Goal: Task Accomplishment & Management: Manage account settings

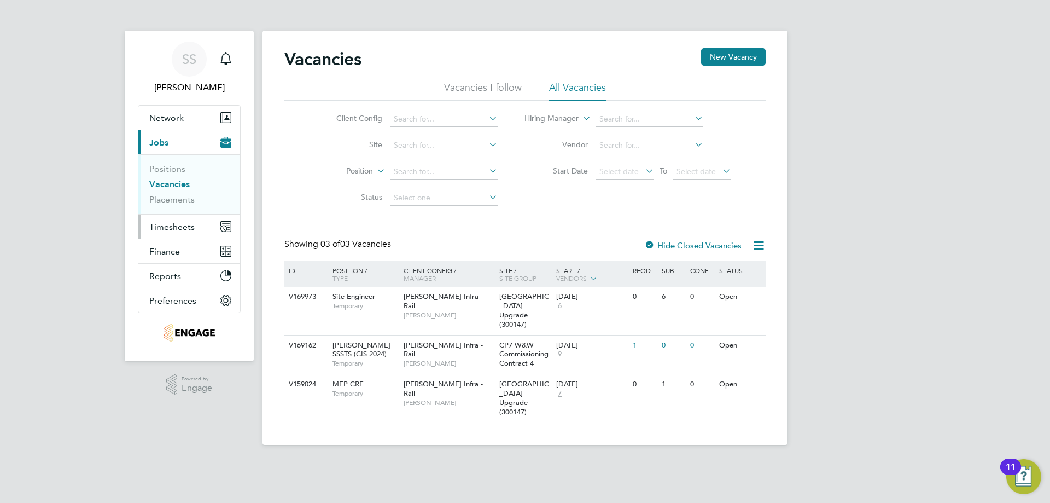
click at [171, 223] on span "Timesheets" at bounding box center [171, 227] width 45 height 10
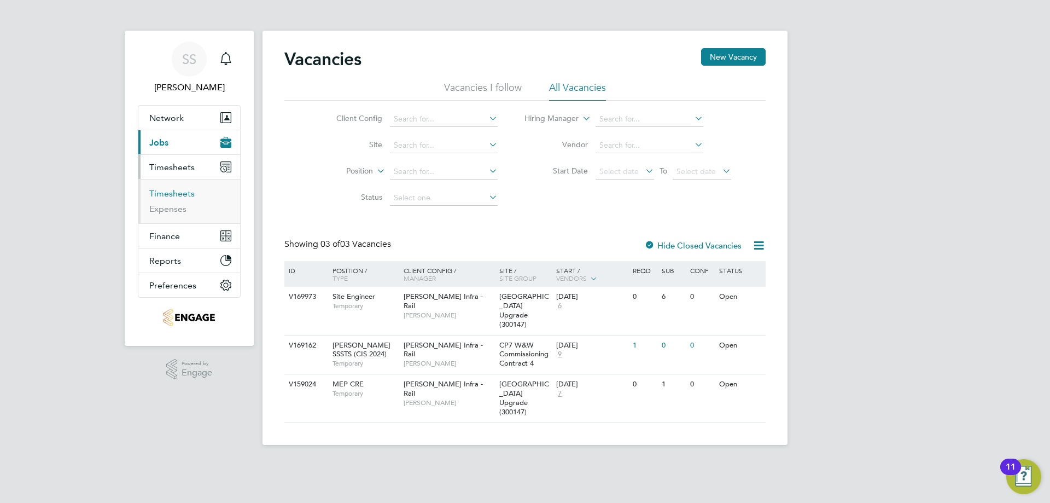
click at [182, 196] on link "Timesheets" at bounding box center [171, 193] width 45 height 10
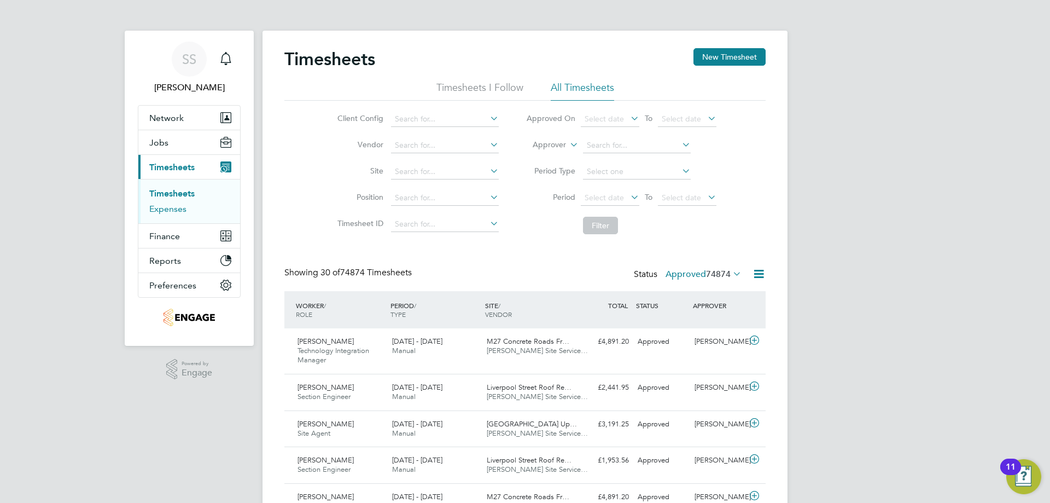
click at [157, 204] on link "Expenses" at bounding box center [167, 209] width 37 height 10
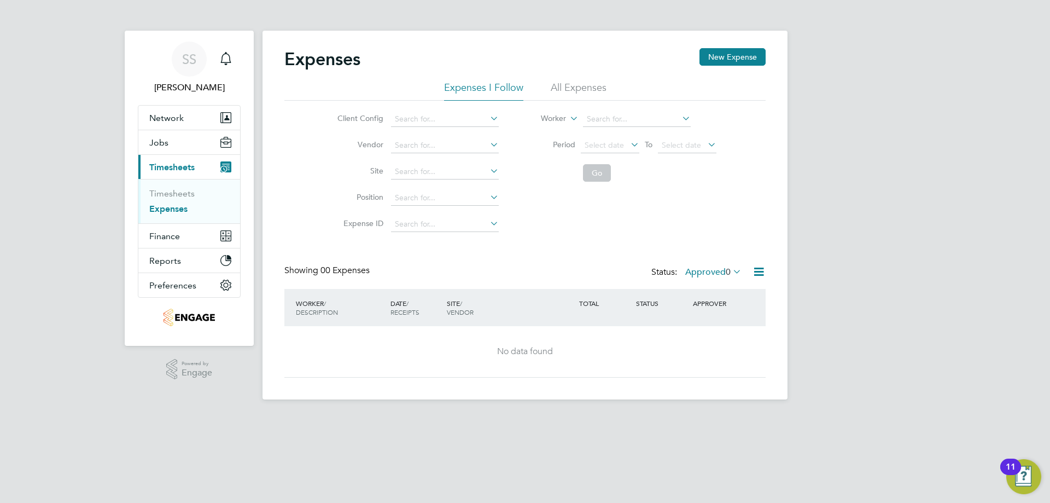
click at [576, 88] on li "All Expenses" at bounding box center [579, 91] width 56 height 20
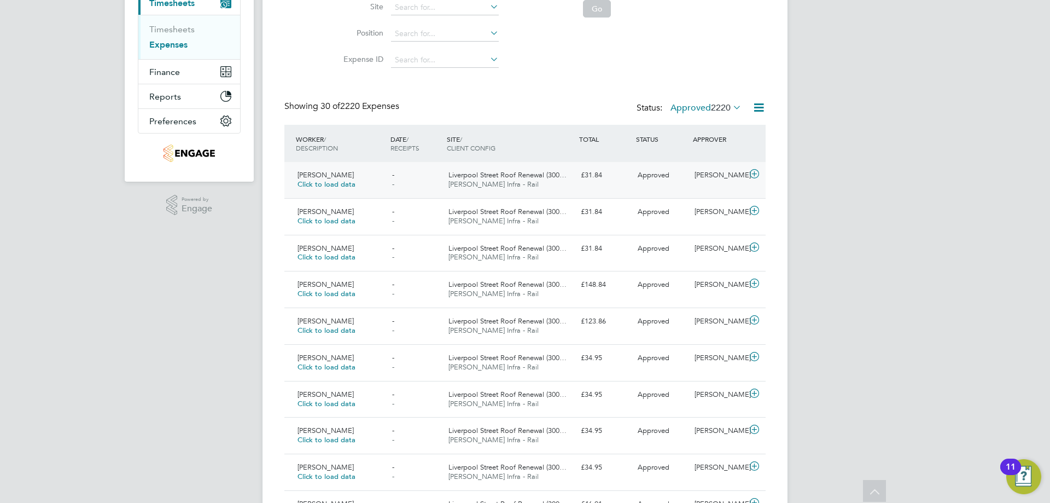
click at [602, 193] on div "[PERSON_NAME] Click to load data - - [GEOGRAPHIC_DATA] Roof Renewal (300… [PERS…" at bounding box center [524, 180] width 481 height 36
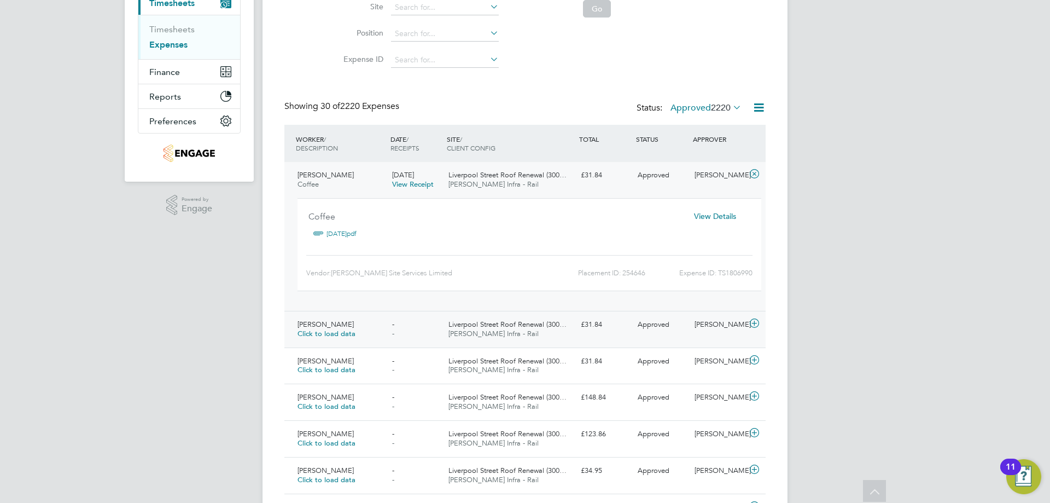
click at [561, 337] on div "Liverpool Street Roof Renewal (300… [PERSON_NAME] Infra - Rail" at bounding box center [510, 329] width 132 height 27
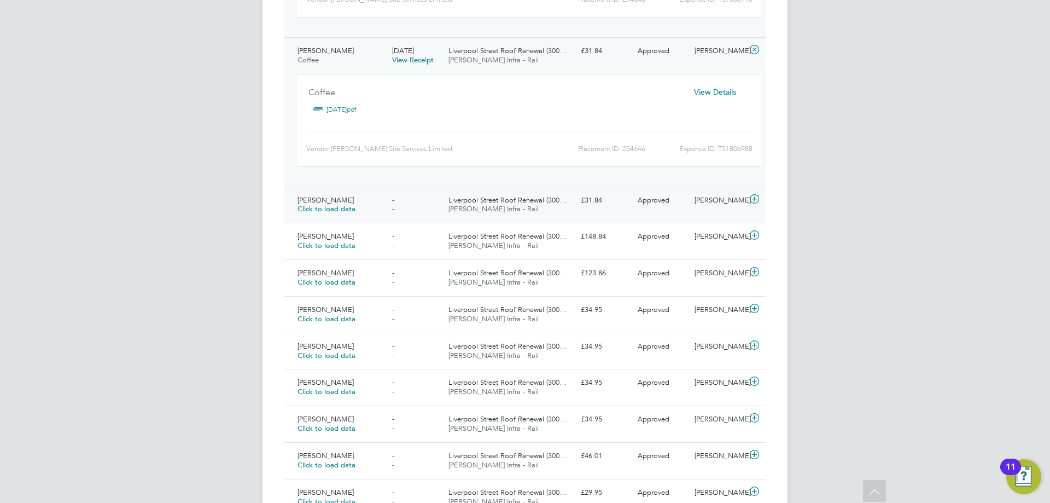
click at [559, 202] on span "Liverpool Street Roof Renewal (300…" at bounding box center [508, 199] width 118 height 9
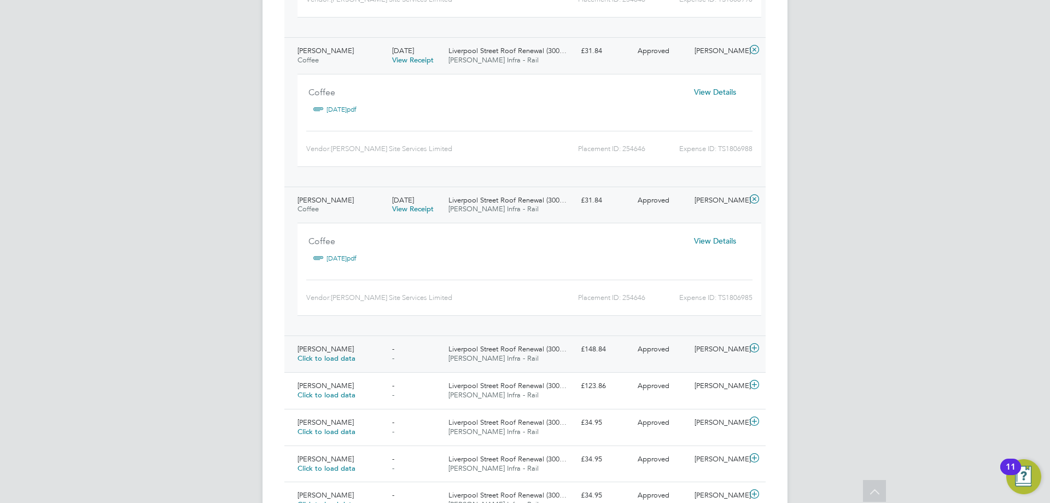
click at [533, 349] on span "Liverpool Street Roof Renewal (300…" at bounding box center [508, 348] width 118 height 9
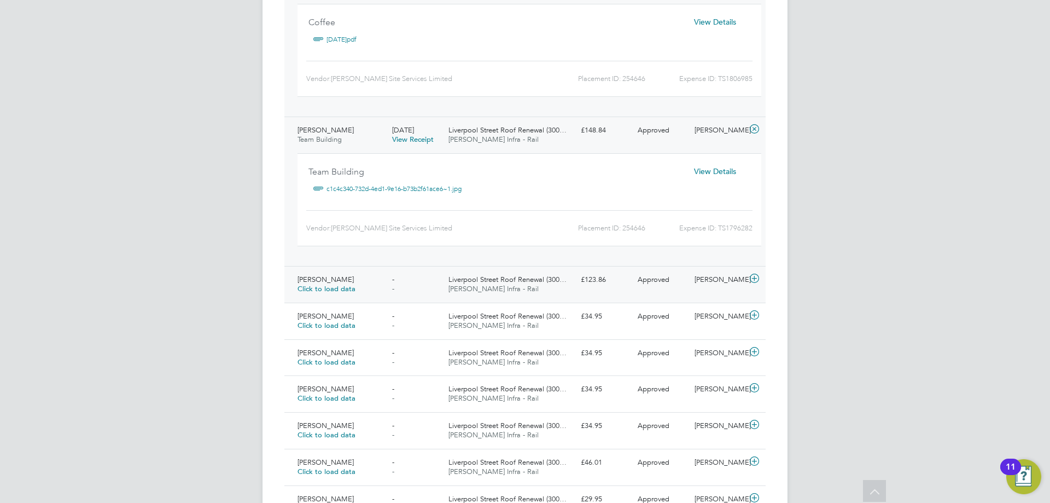
click at [544, 293] on div "Liverpool Street Roof Renewal (300… Morgan Sindall Infra - Rail" at bounding box center [510, 284] width 132 height 27
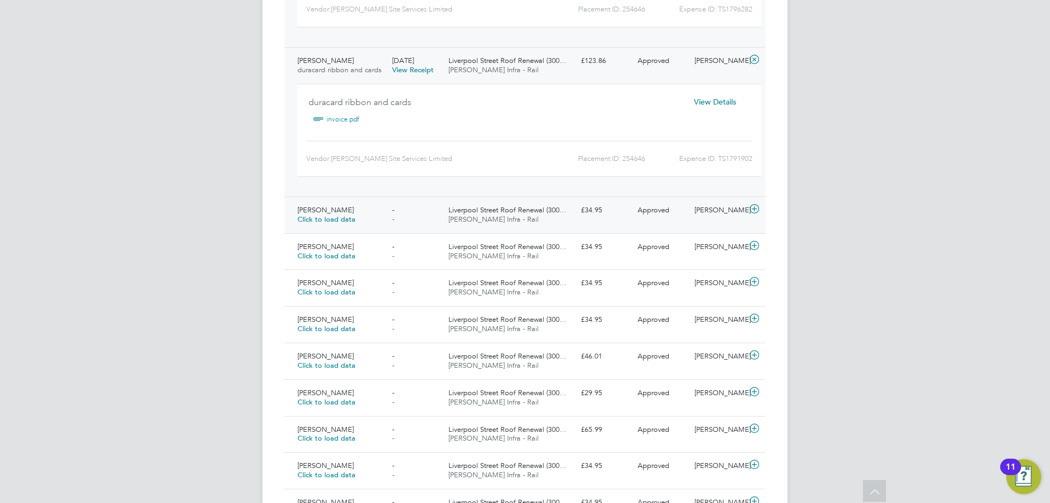
click at [561, 218] on div "Liverpool Street Roof Renewal (300… Morgan Sindall Infra - Rail" at bounding box center [510, 214] width 132 height 27
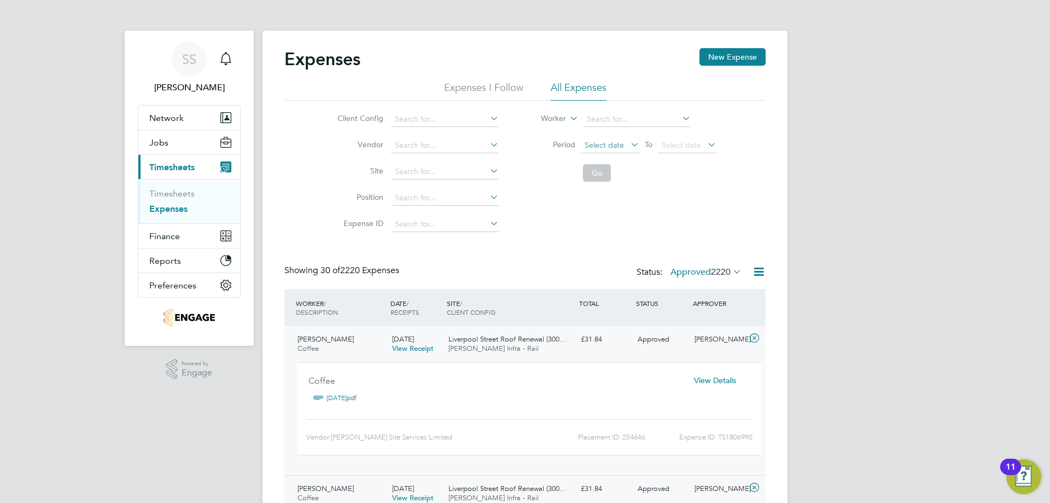
click at [599, 142] on span "Select date" at bounding box center [604, 145] width 39 height 10
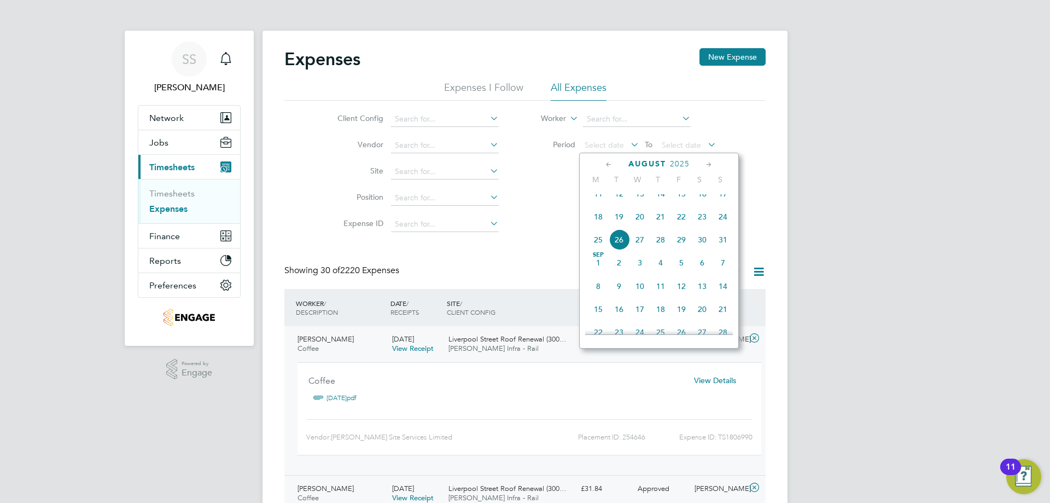
click at [638, 224] on span "20" at bounding box center [640, 216] width 21 height 21
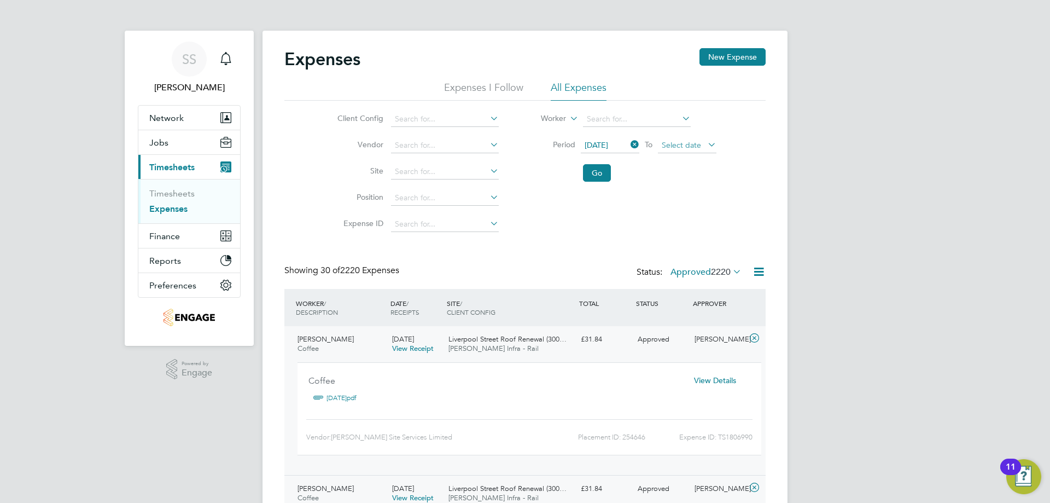
click at [672, 149] on span "Select date" at bounding box center [687, 145] width 59 height 15
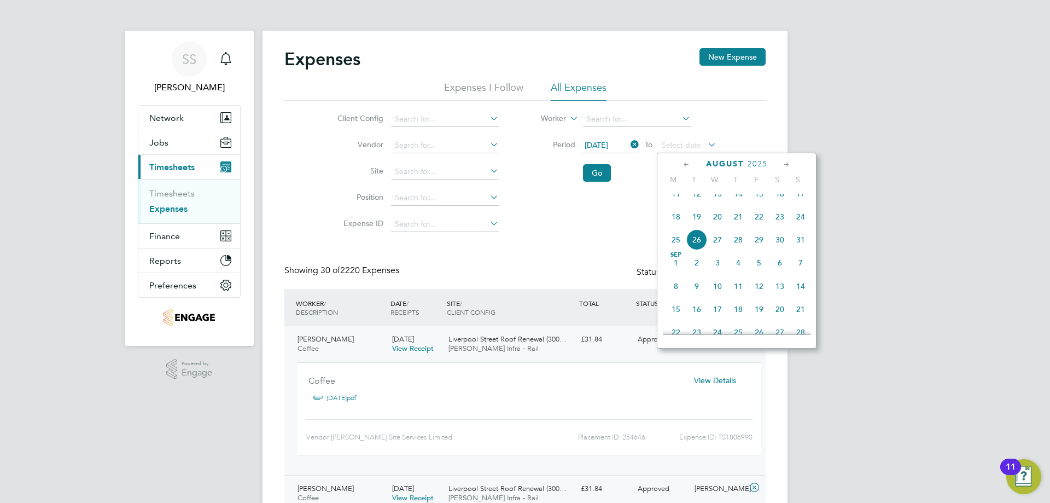
click at [695, 250] on span "26" at bounding box center [697, 239] width 21 height 21
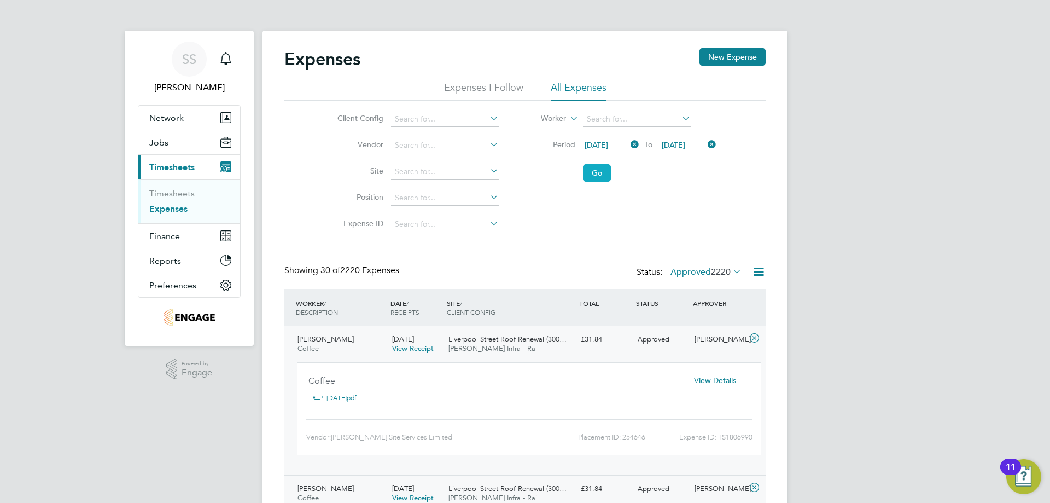
click at [597, 178] on button "Go" at bounding box center [597, 173] width 28 height 18
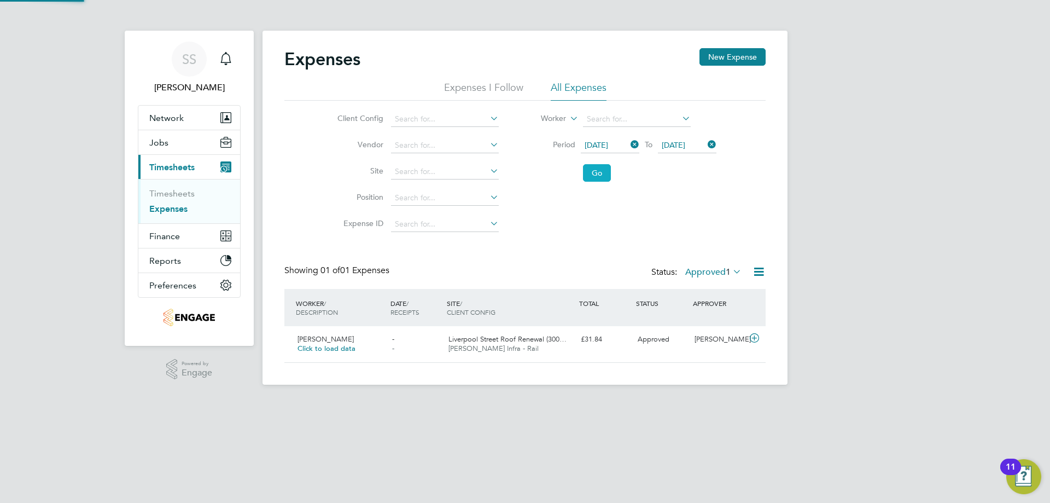
scroll to position [28, 133]
click at [543, 339] on span "Liverpool Street Roof Renewal (300…" at bounding box center [508, 338] width 118 height 9
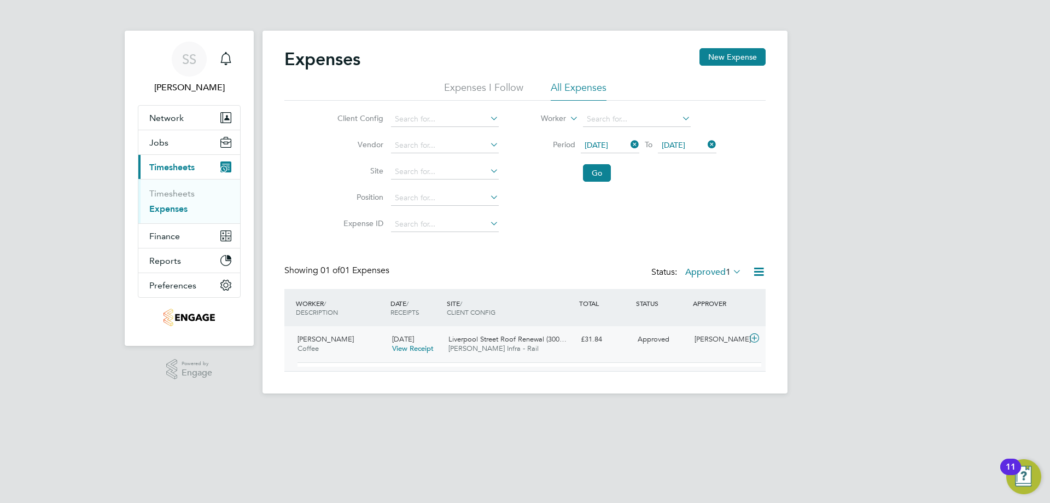
scroll to position [18, 197]
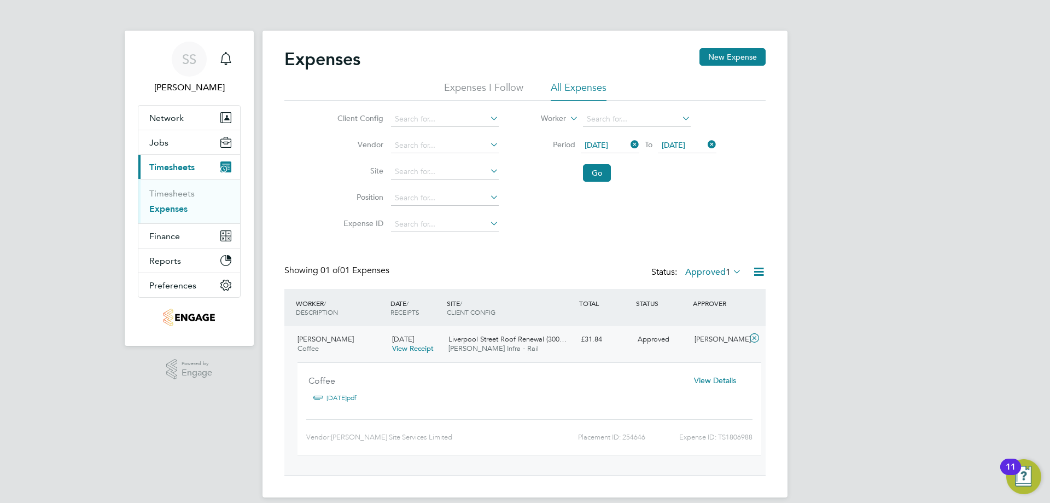
click at [347, 400] on link "18 Aug.pdf" at bounding box center [342, 398] width 30 height 16
click at [179, 191] on link "Timesheets" at bounding box center [171, 193] width 45 height 10
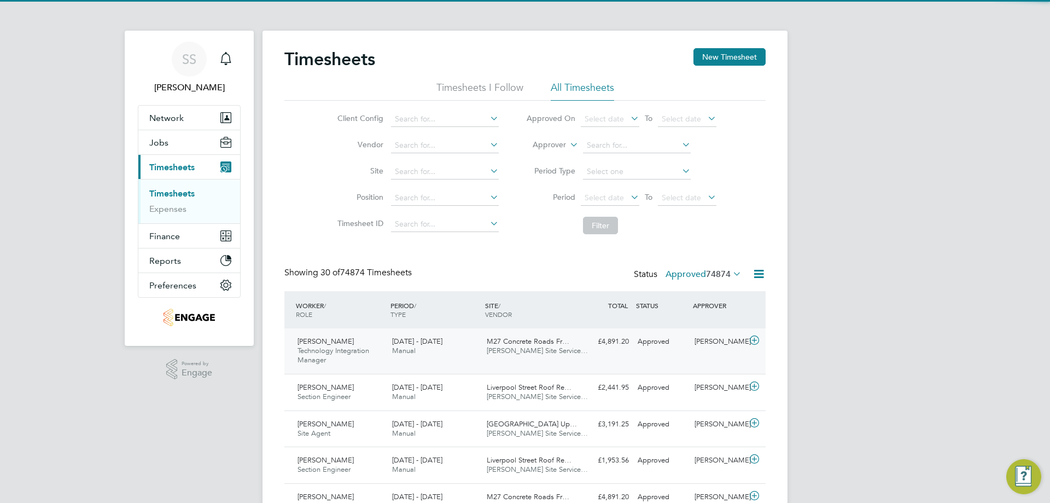
scroll to position [28, 95]
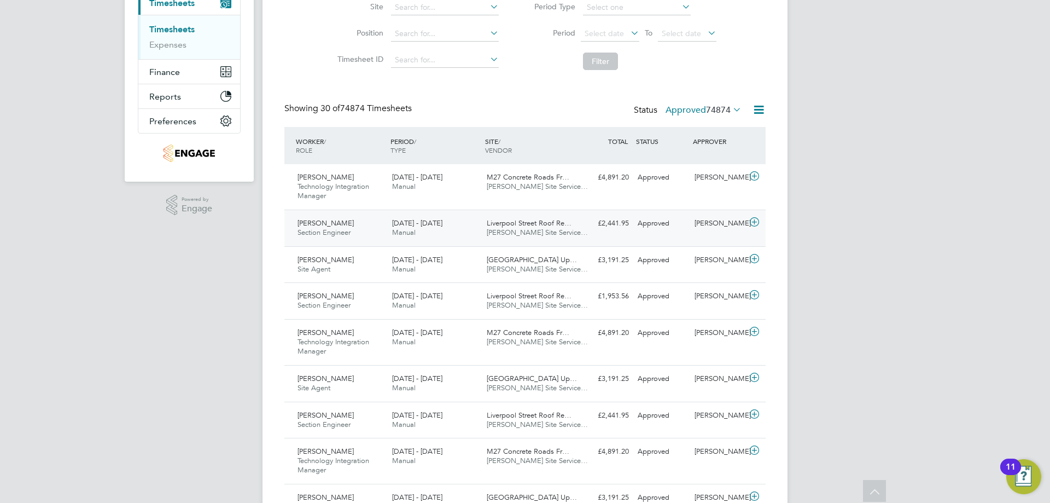
click at [394, 235] on span "Manual" at bounding box center [404, 232] width 24 height 9
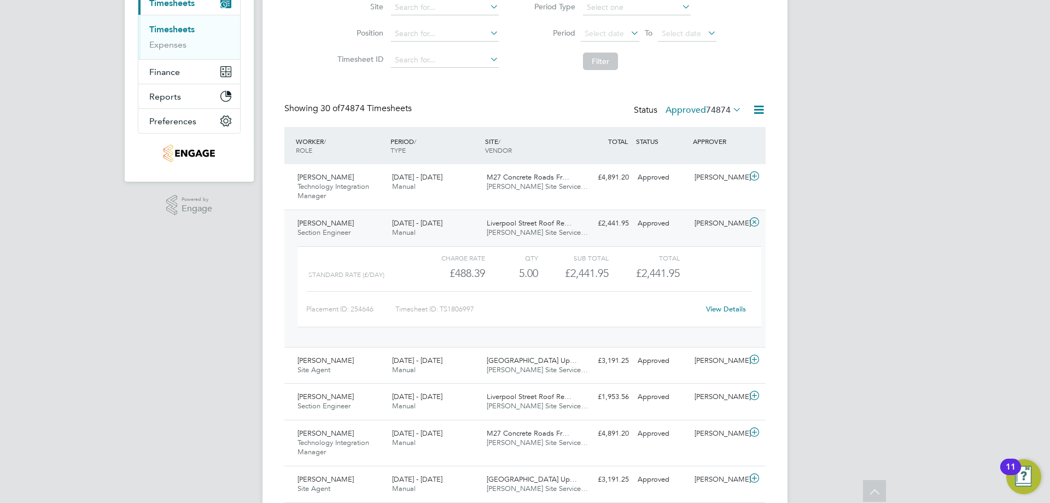
click at [724, 309] on link "View Details" at bounding box center [726, 308] width 40 height 9
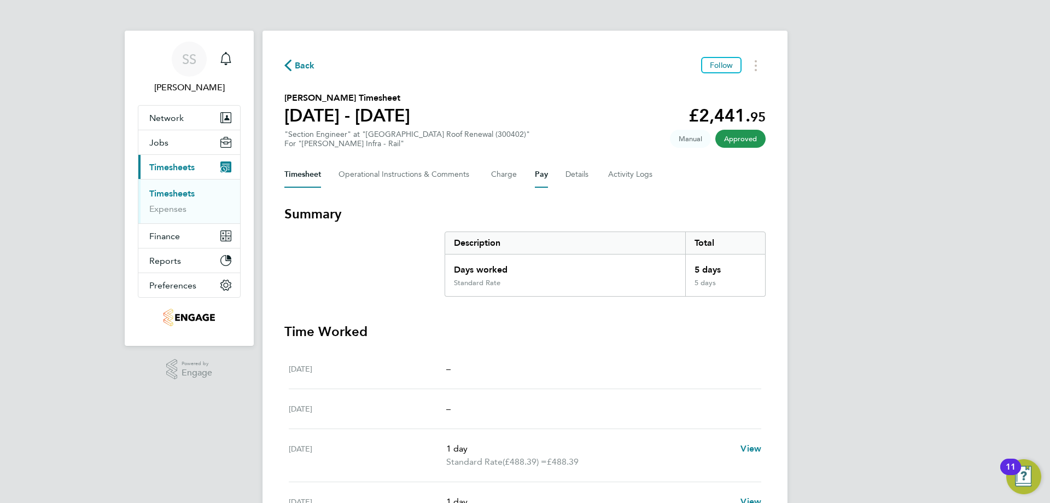
click at [536, 176] on button "Pay" at bounding box center [541, 174] width 13 height 26
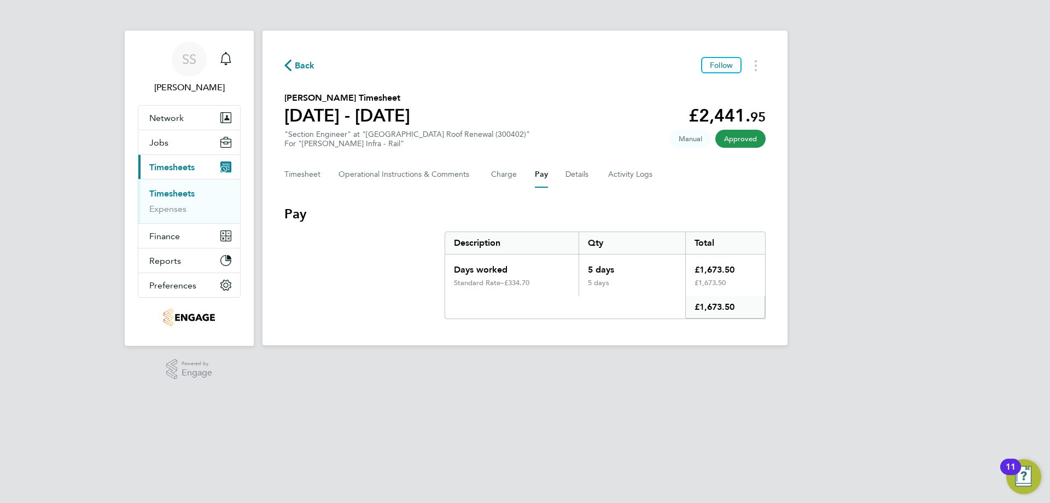
click at [302, 66] on span "Back" at bounding box center [305, 65] width 20 height 13
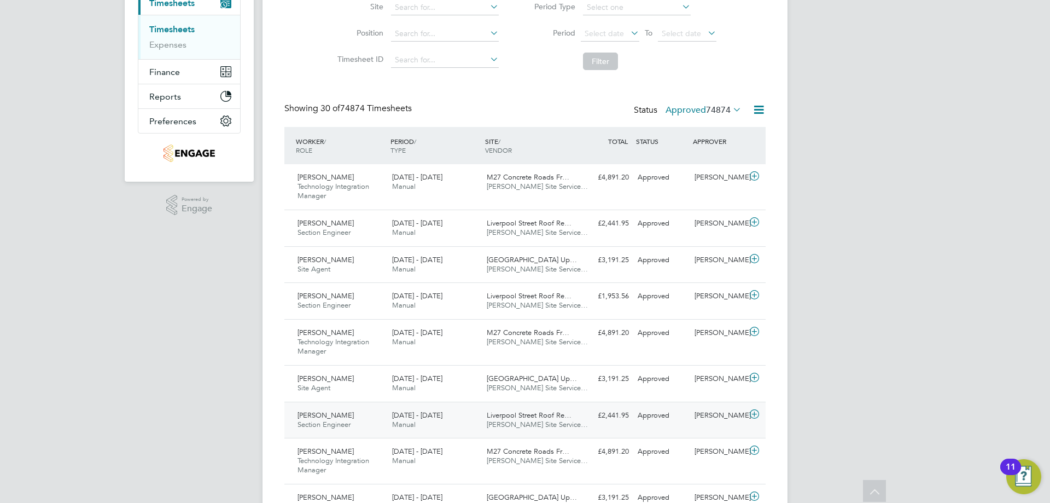
click at [364, 414] on div "Vasilios Kiatos Section Engineer 2 - 8 Aug 2025" at bounding box center [340, 419] width 95 height 27
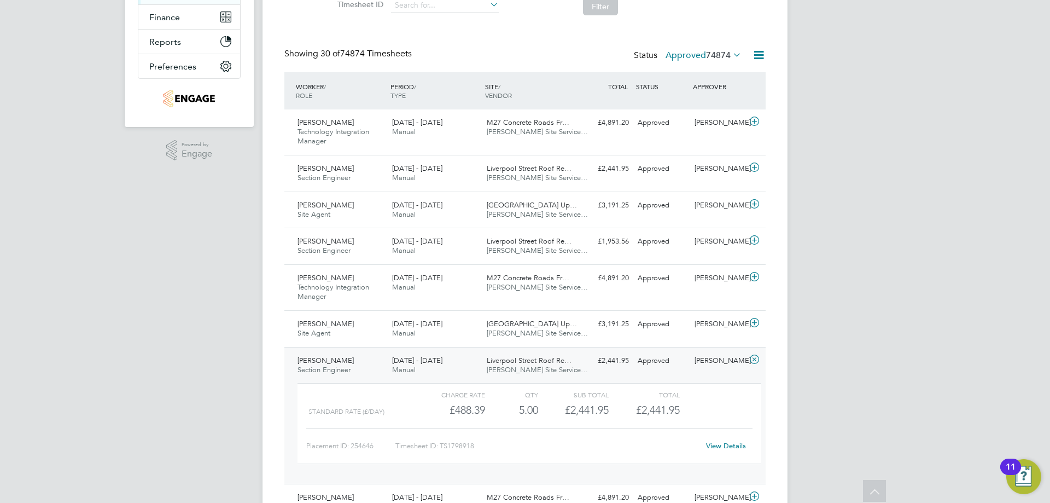
click at [725, 442] on link "View Details" at bounding box center [726, 445] width 40 height 9
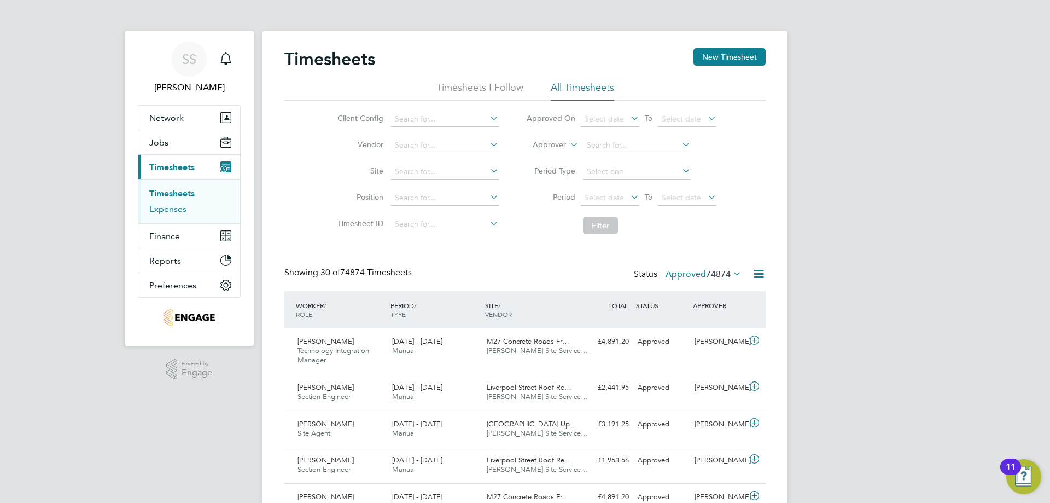
click at [168, 212] on link "Expenses" at bounding box center [167, 209] width 37 height 10
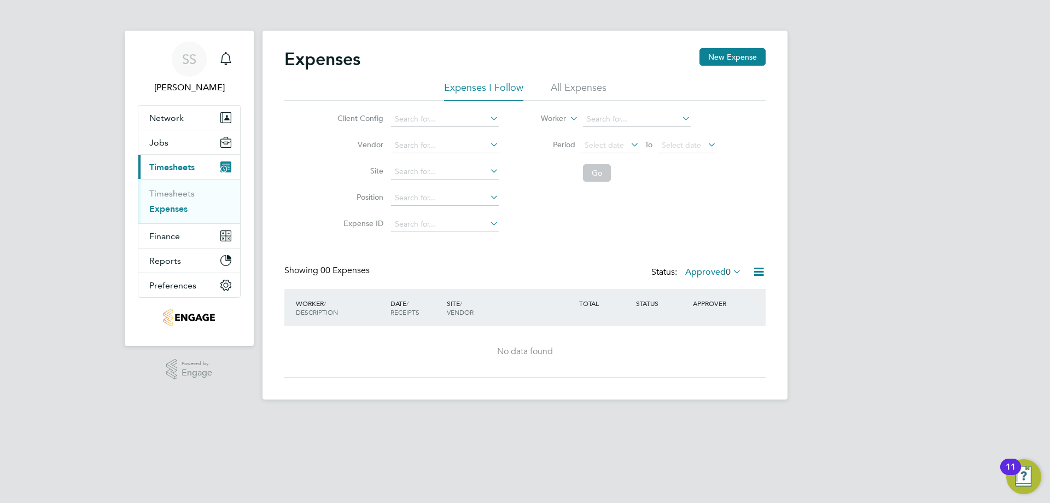
click at [575, 89] on li "All Expenses" at bounding box center [579, 91] width 56 height 20
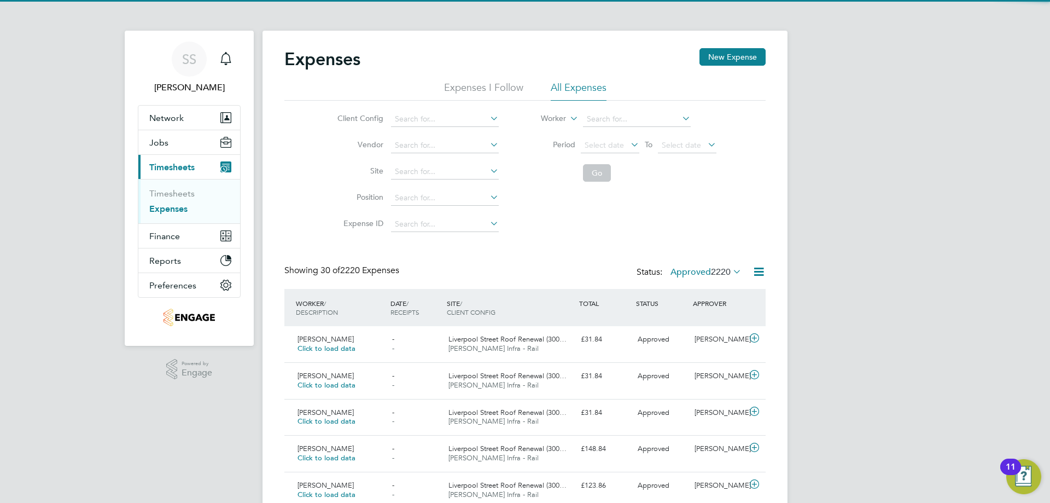
scroll to position [28, 95]
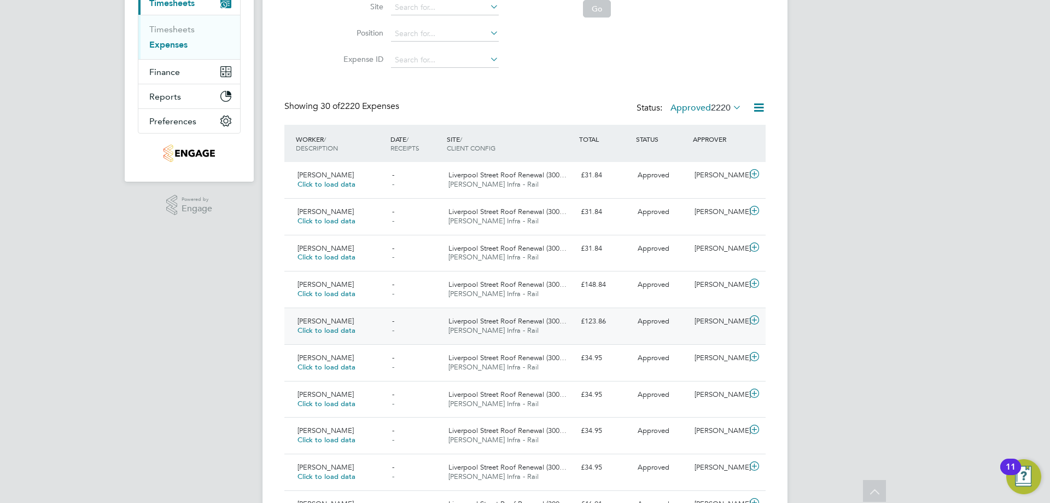
click at [413, 331] on div "- -" at bounding box center [416, 325] width 57 height 27
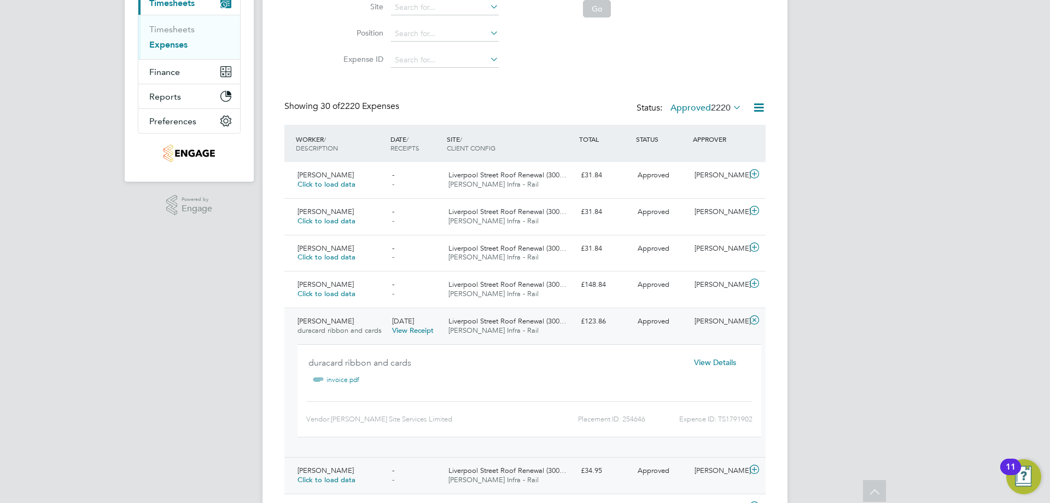
click at [426, 479] on div "- -" at bounding box center [416, 475] width 57 height 27
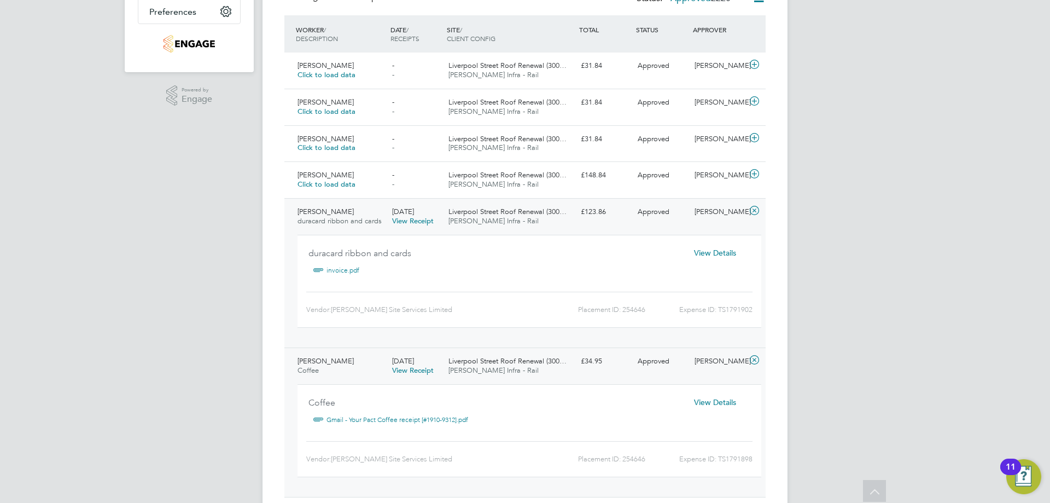
click at [564, 223] on div "Liverpool Street Roof Renewal (300… Morgan Sindall Infra - Rail" at bounding box center [510, 216] width 132 height 27
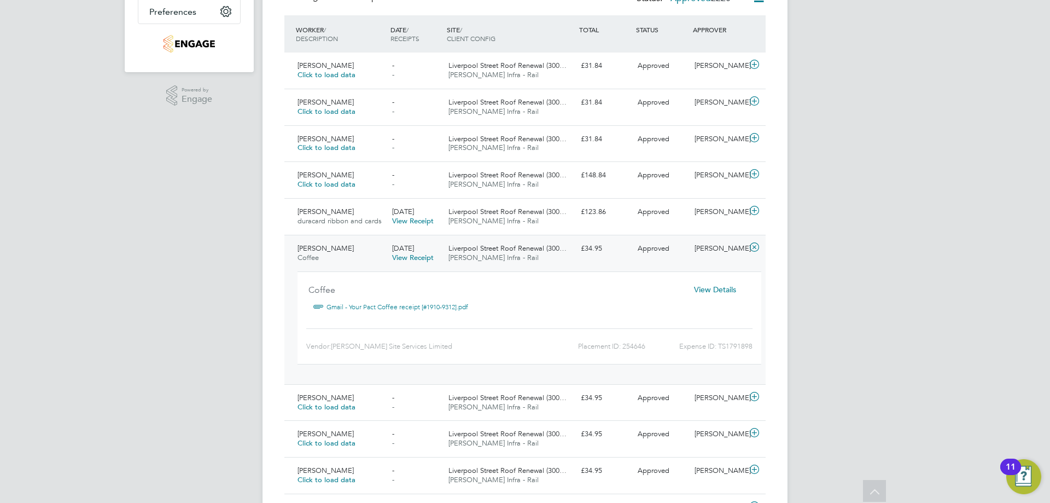
click at [562, 251] on span "Liverpool Street Roof Renewal (300…" at bounding box center [508, 247] width 118 height 9
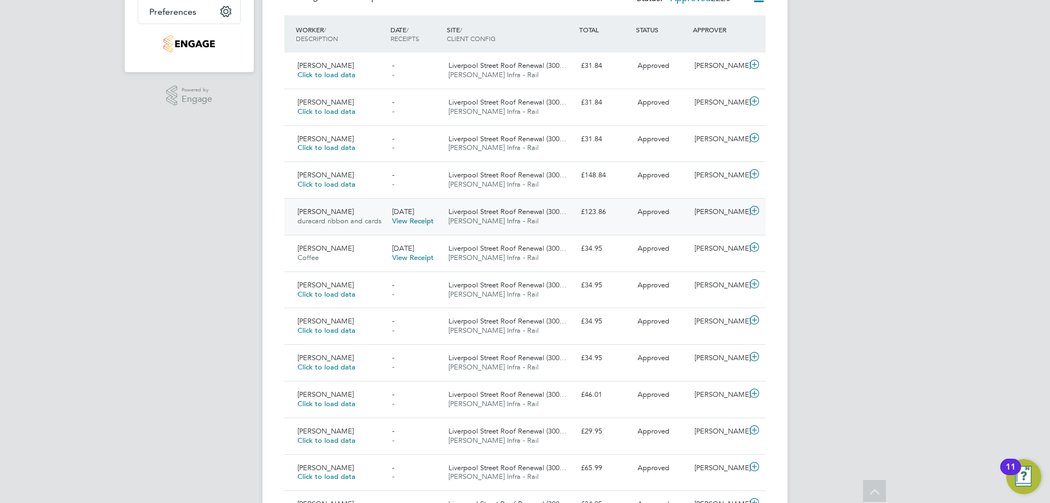
click at [572, 213] on div "Liverpool Street Roof Renewal (300… Morgan Sindall Infra - Rail" at bounding box center [510, 216] width 132 height 27
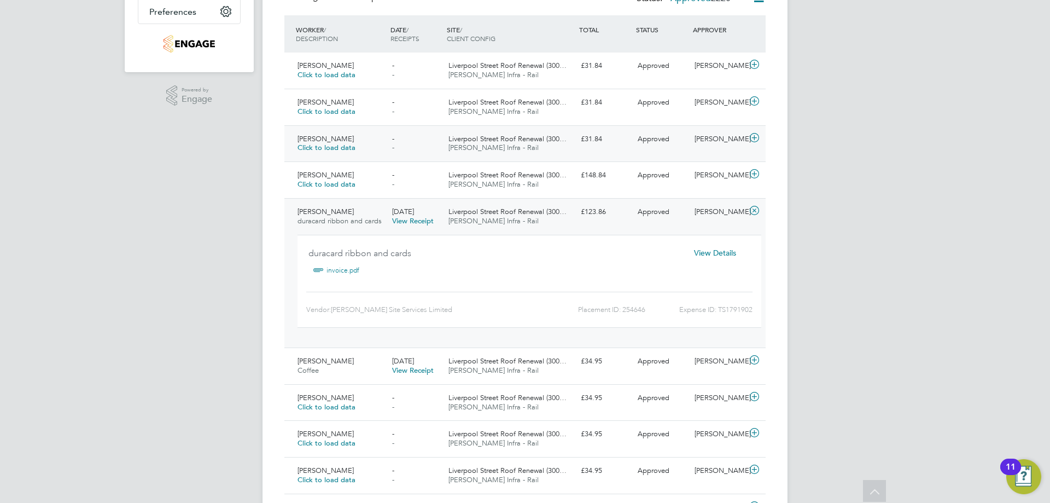
click at [594, 153] on div "Vasilios Kiatos Click to load data - - Liverpool Street Roof Renewal (300… Morg…" at bounding box center [524, 143] width 481 height 37
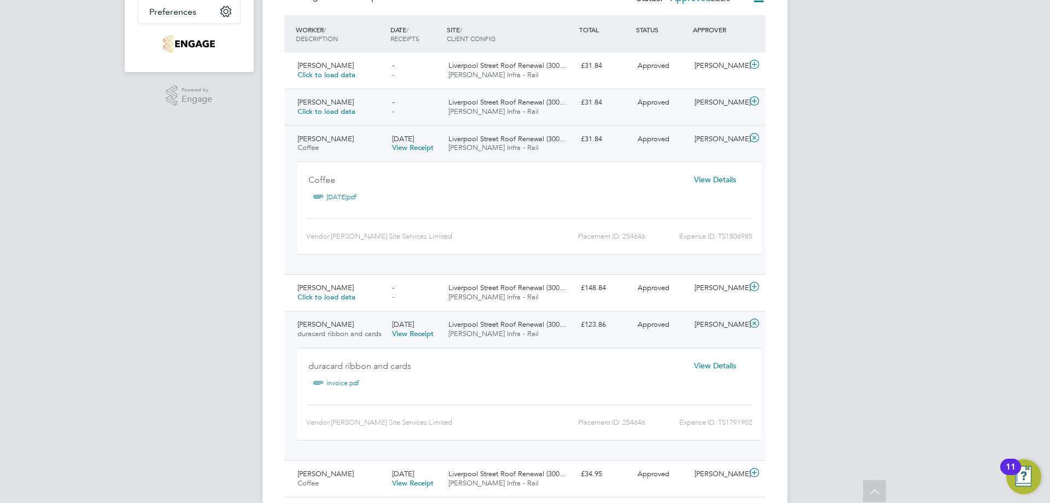
click at [595, 119] on div "Vasilios Kiatos Click to load data - - Liverpool Street Roof Renewal (300… Morg…" at bounding box center [524, 107] width 481 height 37
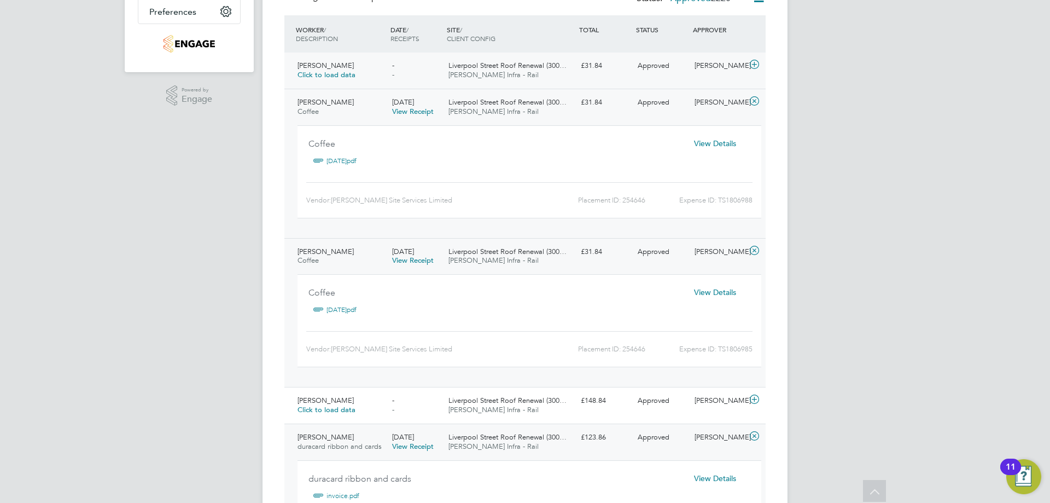
click at [612, 80] on div "Vasilios Kiatos Click to load data - - Liverpool Street Roof Renewal (300… Morg…" at bounding box center [524, 71] width 481 height 36
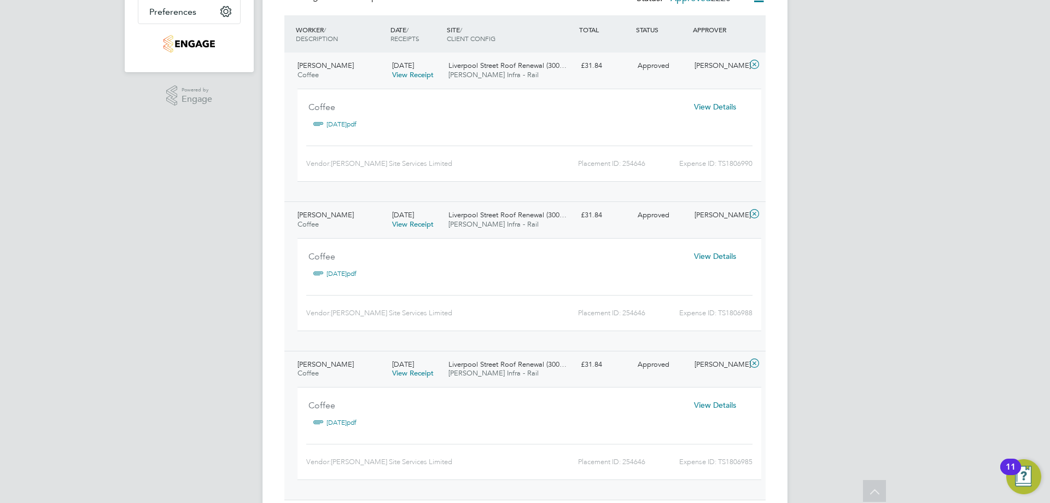
click at [583, 63] on div "£31.84" at bounding box center [605, 66] width 57 height 18
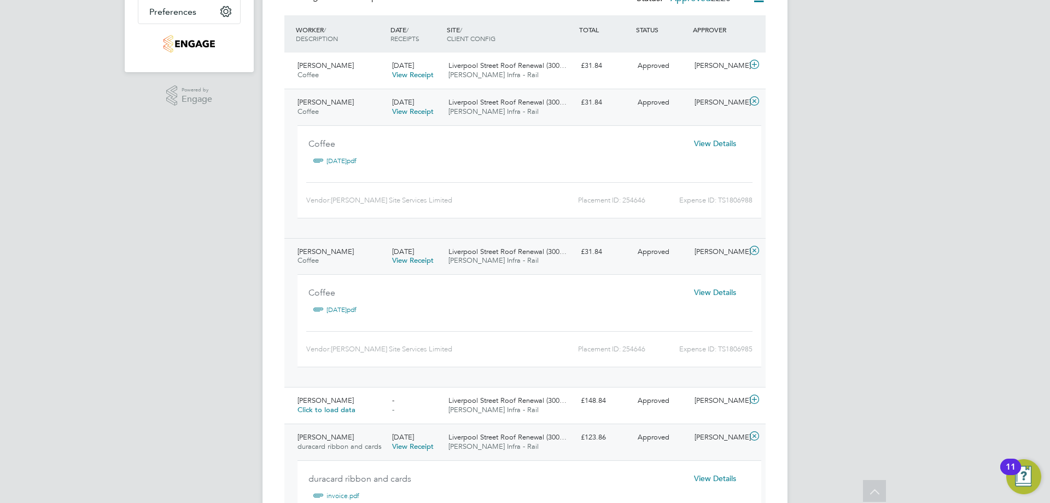
click at [584, 95] on div "£31.84" at bounding box center [605, 103] width 57 height 18
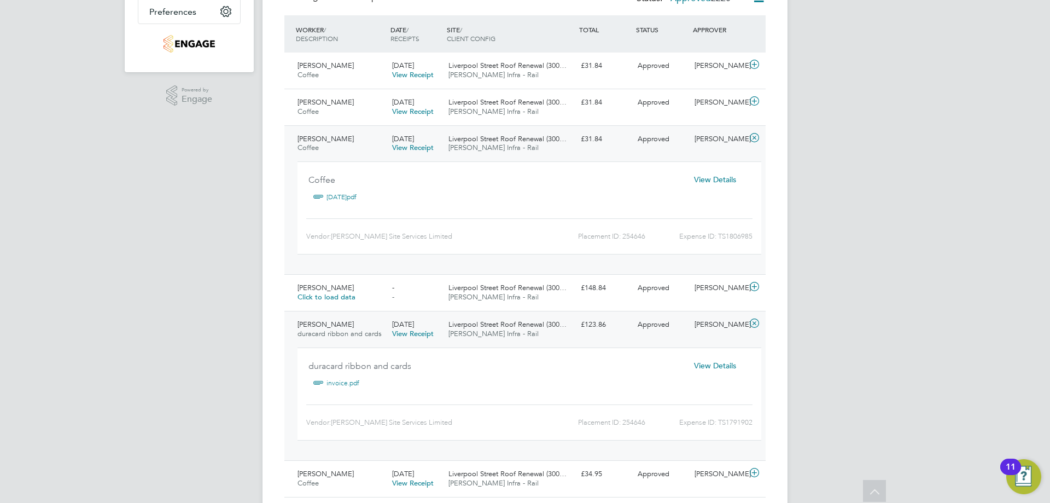
click at [583, 146] on div "£31.84" at bounding box center [605, 139] width 57 height 18
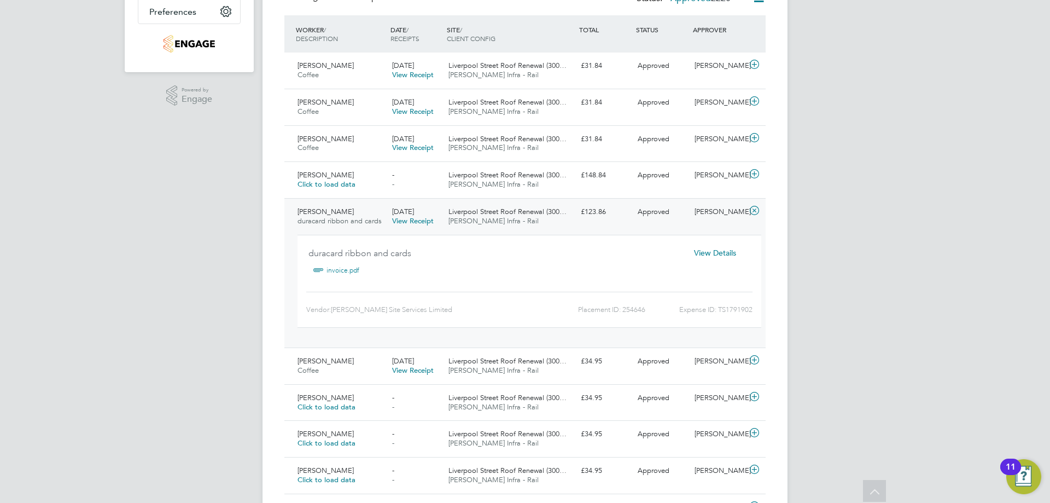
click at [713, 251] on span "View Details" at bounding box center [715, 253] width 42 height 10
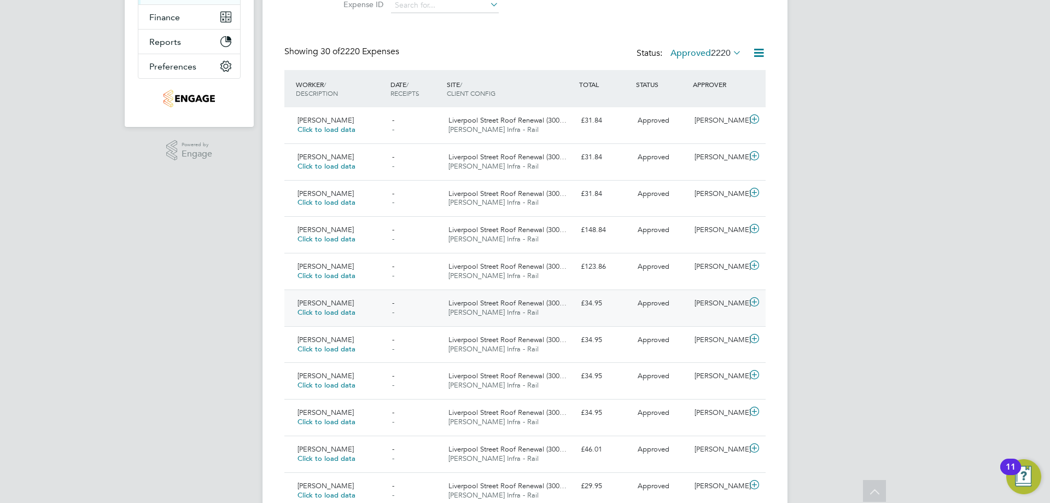
click at [608, 310] on div "£34.95" at bounding box center [605, 303] width 57 height 18
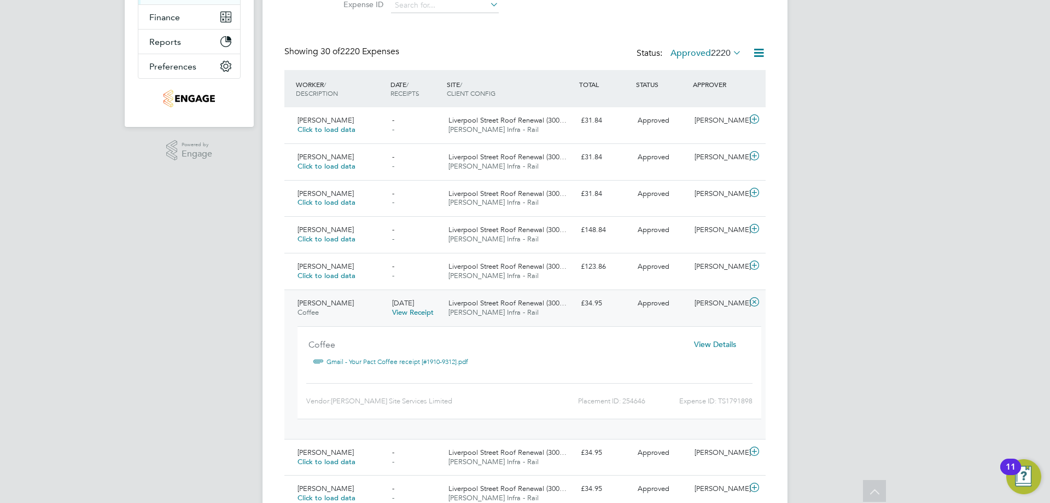
click at [719, 340] on span "View Details" at bounding box center [715, 344] width 42 height 10
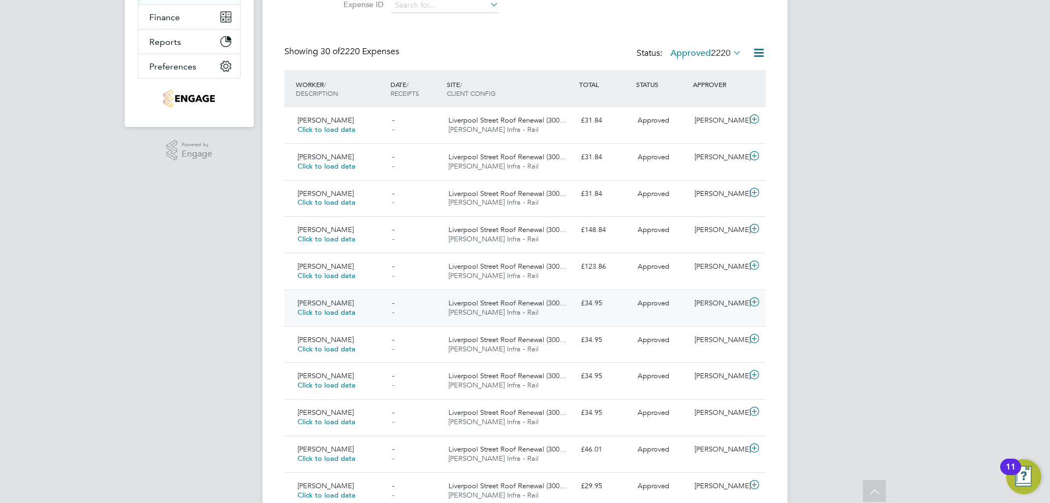
click at [617, 321] on div "Vasilios Kiatos Click to load data - - Liverpool Street Roof Renewal (300… Morg…" at bounding box center [524, 307] width 481 height 37
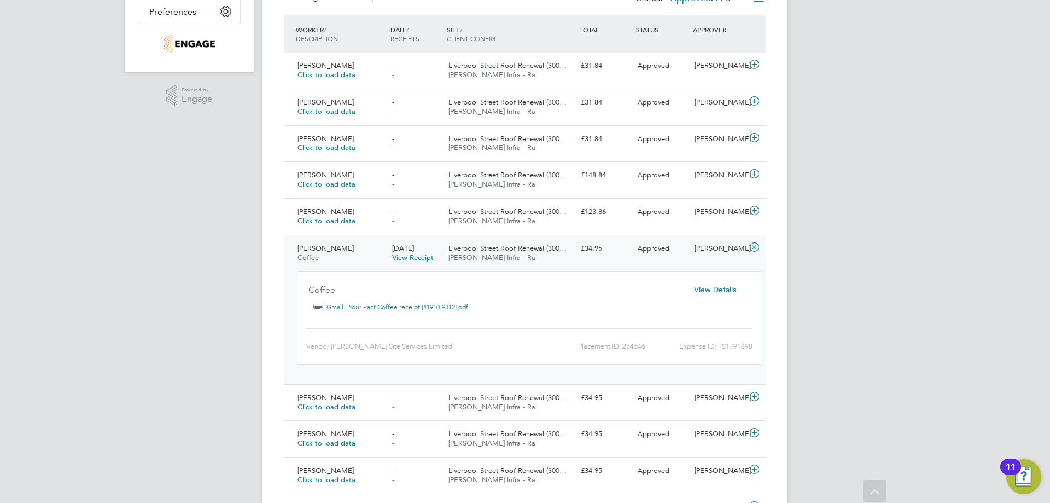
click at [704, 287] on span "View Details" at bounding box center [715, 289] width 42 height 10
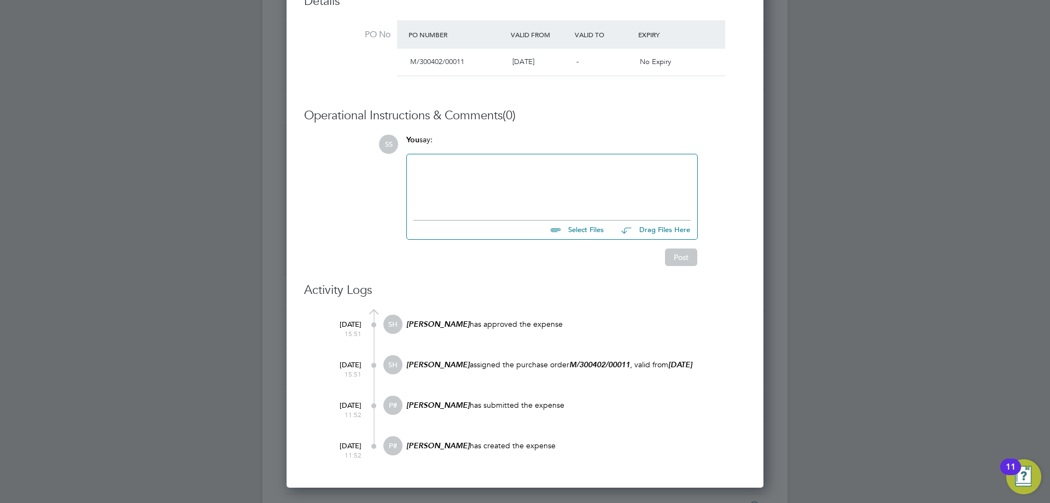
click at [567, 368] on p "Sam Holloway assigned the purchase order M/300402/00011 , valid from 13 Aug 2025" at bounding box center [575, 364] width 341 height 10
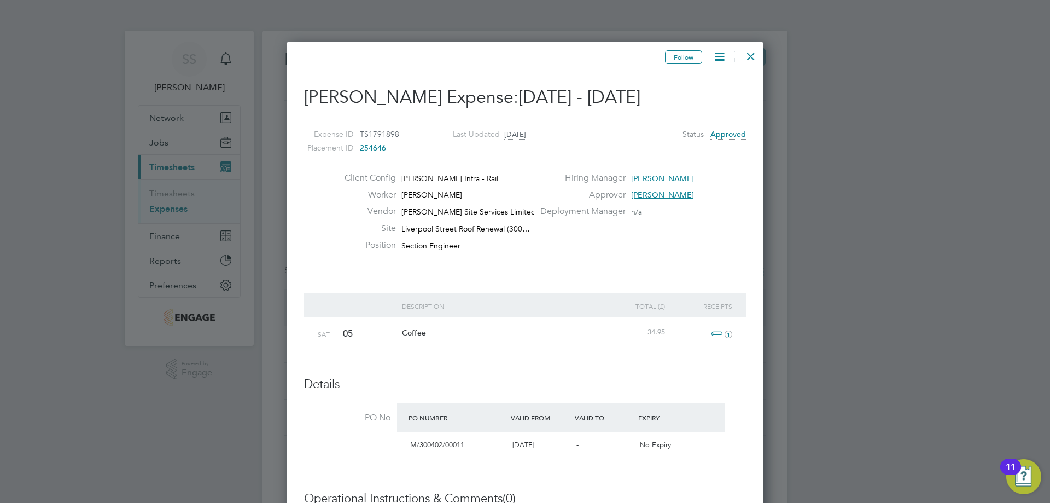
click at [745, 60] on div at bounding box center [751, 54] width 20 height 20
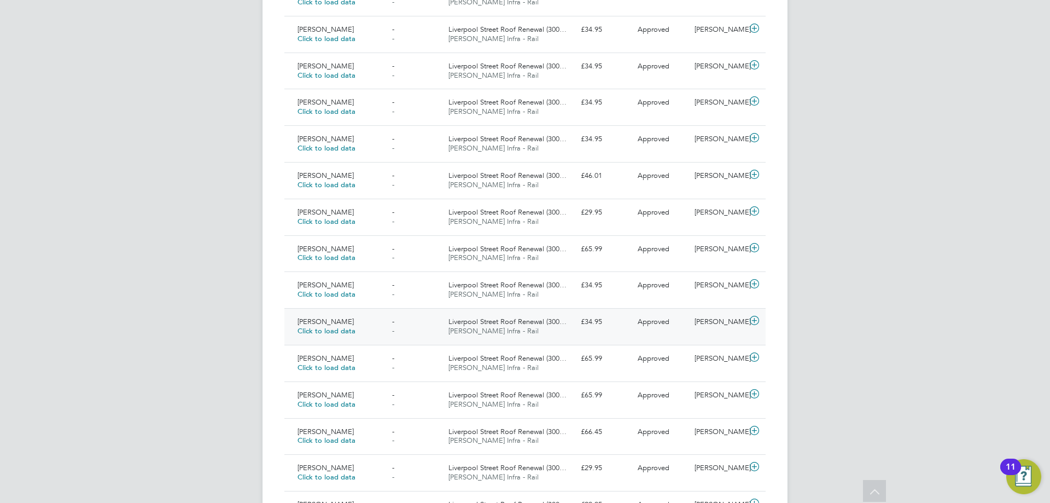
click at [495, 329] on span "Morgan Sindall Infra - Rail" at bounding box center [494, 330] width 90 height 9
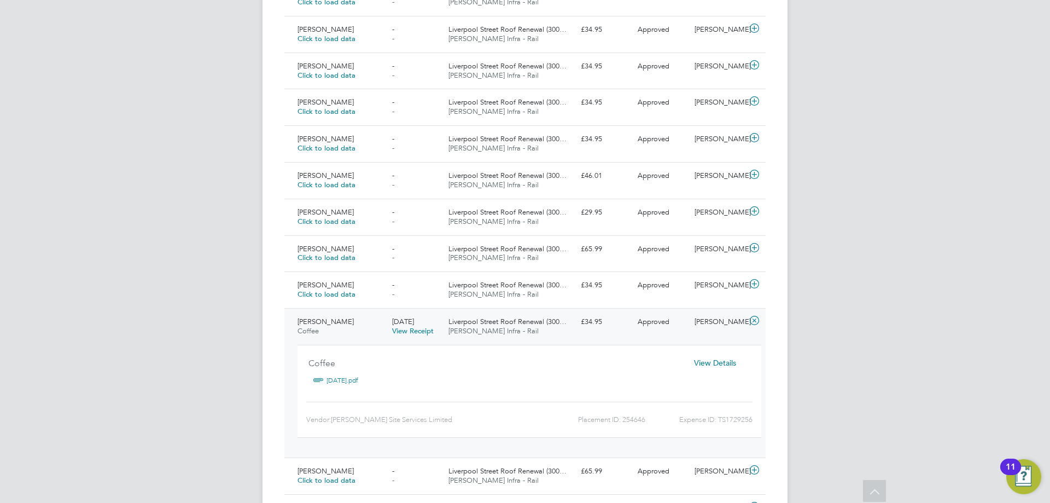
click at [719, 364] on span "View Details" at bounding box center [715, 363] width 42 height 10
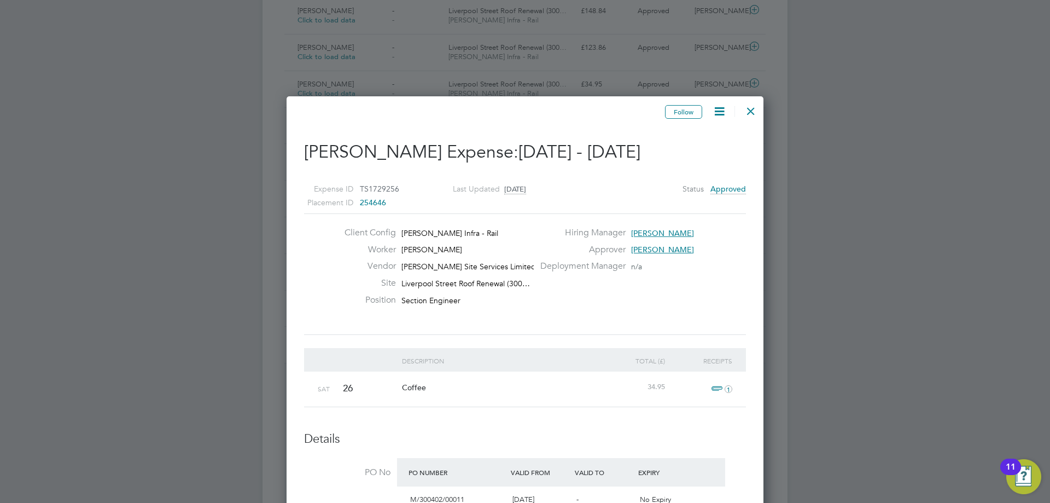
click at [714, 114] on icon at bounding box center [720, 111] width 14 height 14
click at [707, 265] on div "Deployment Manager n/a" at bounding box center [642, 268] width 217 height 17
click at [745, 113] on div at bounding box center [751, 108] width 20 height 20
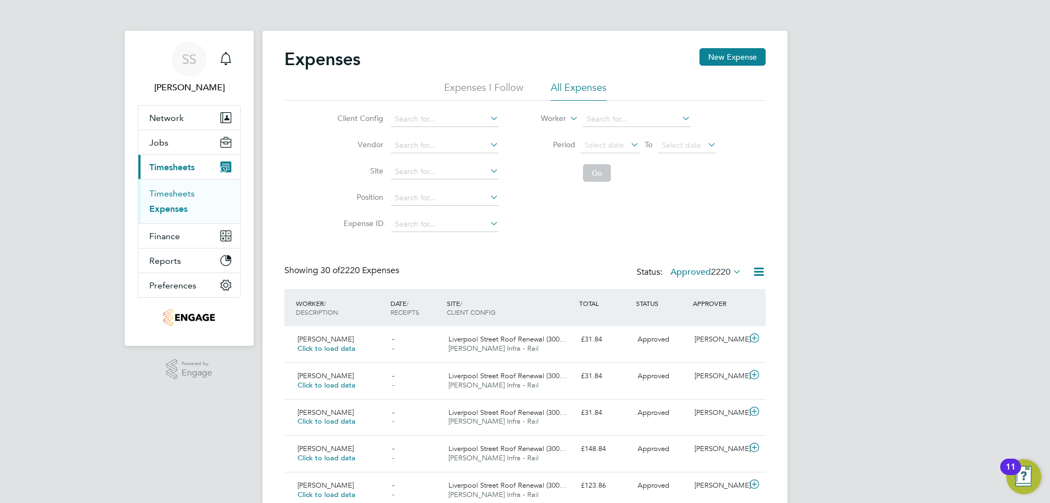
click at [182, 191] on link "Timesheets" at bounding box center [171, 193] width 45 height 10
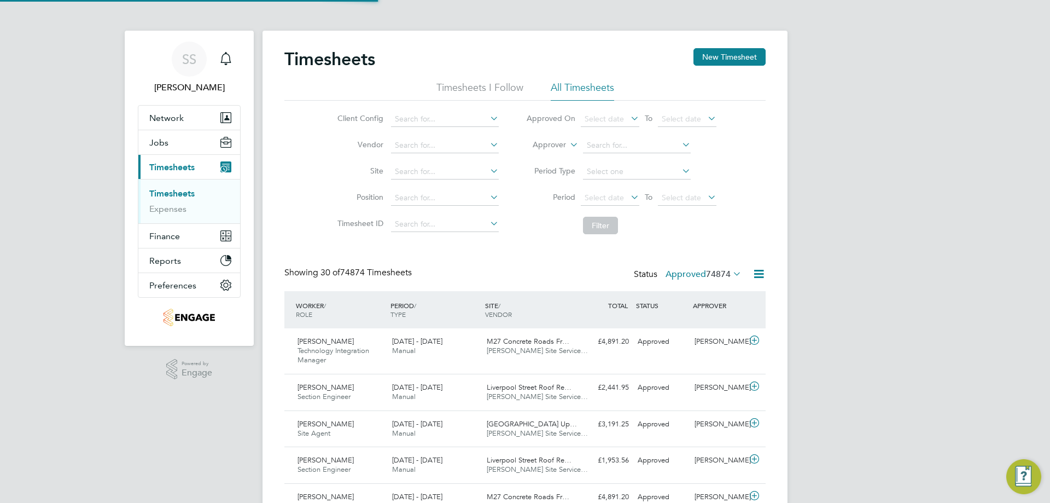
scroll to position [28, 95]
click at [425, 463] on span "9 - 15 Aug 2025" at bounding box center [417, 459] width 50 height 9
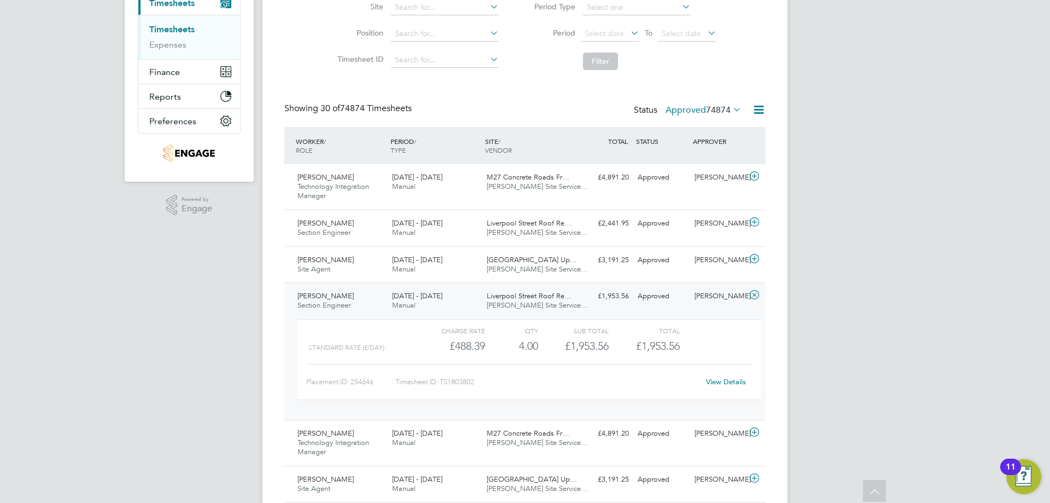
click at [723, 380] on link "View Details" at bounding box center [726, 381] width 40 height 9
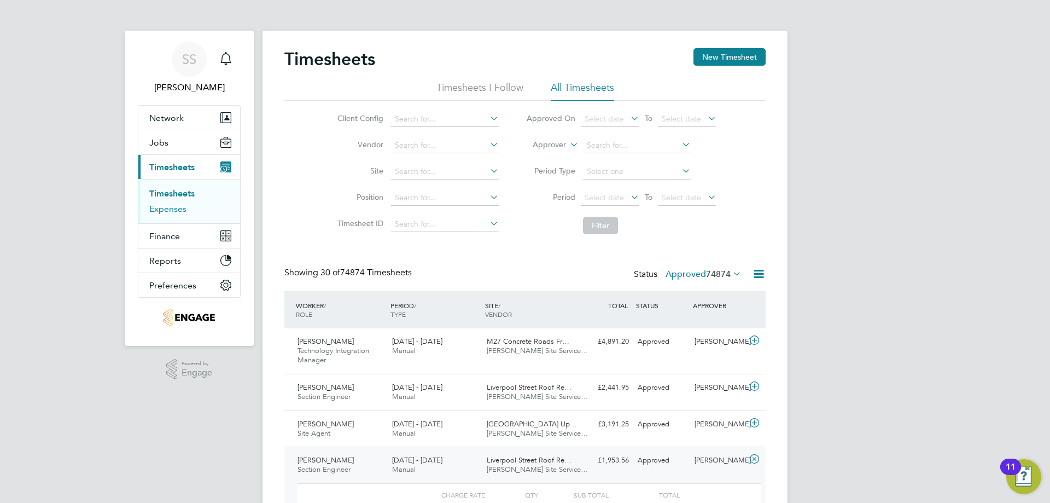
click at [167, 208] on link "Expenses" at bounding box center [167, 209] width 37 height 10
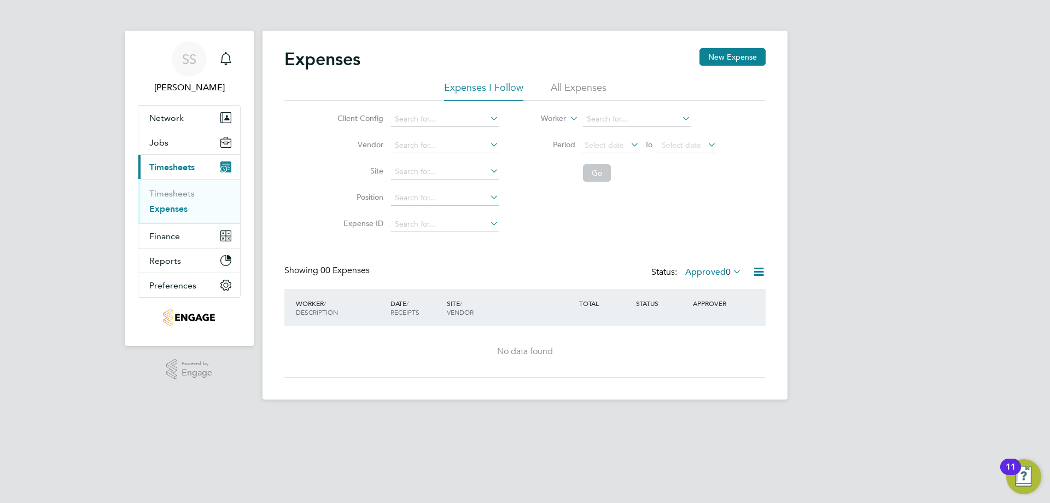
click at [576, 85] on li "All Expenses" at bounding box center [579, 91] width 56 height 20
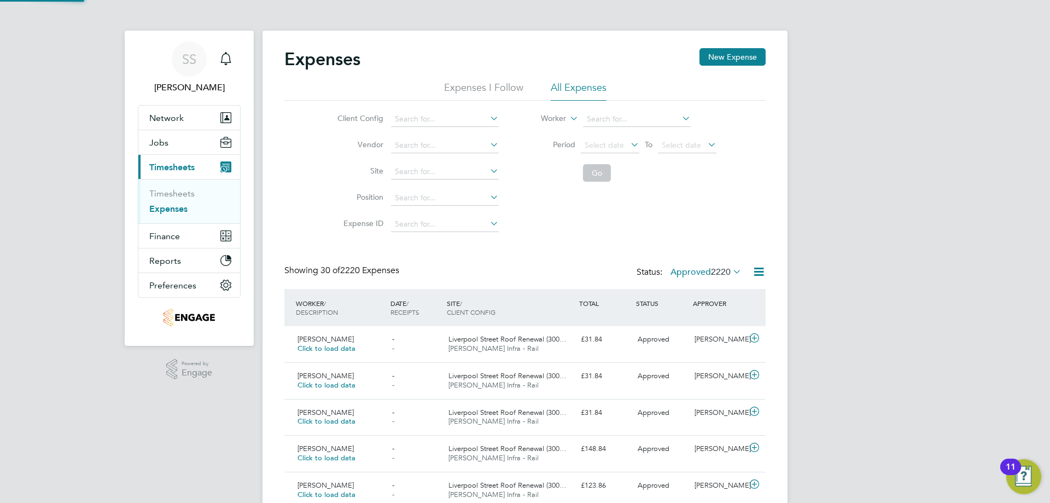
scroll to position [28, 95]
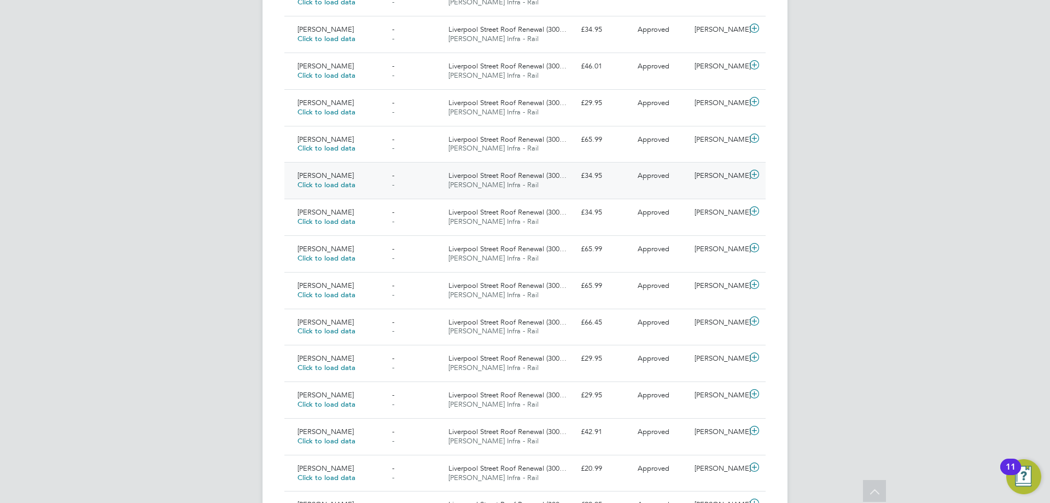
click at [488, 184] on span "Morgan Sindall Infra - Rail" at bounding box center [494, 184] width 90 height 9
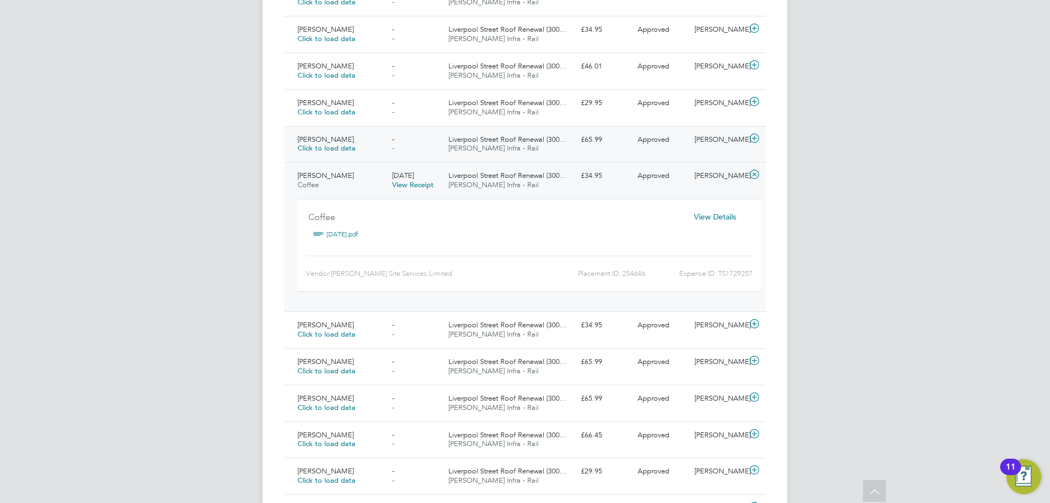
click at [497, 144] on span "Morgan Sindall Infra - Rail" at bounding box center [494, 147] width 90 height 9
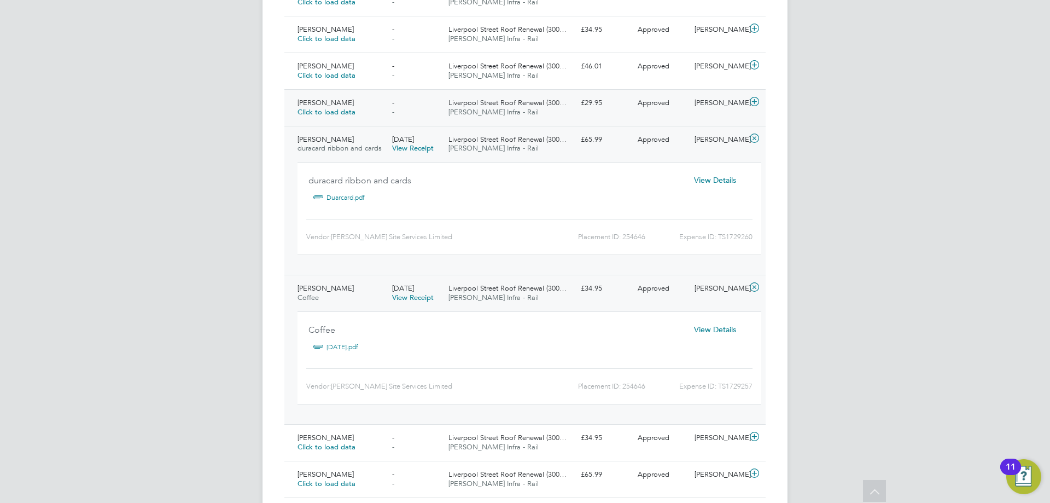
click at [498, 101] on span "Liverpool Street Roof Renewal (300…" at bounding box center [508, 102] width 118 height 9
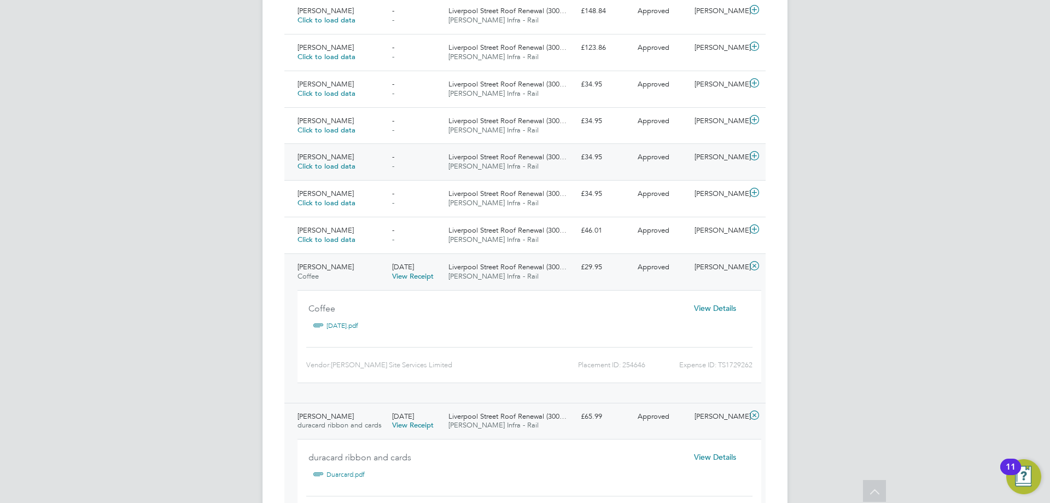
click at [504, 168] on span "Morgan Sindall Infra - Rail" at bounding box center [494, 165] width 90 height 9
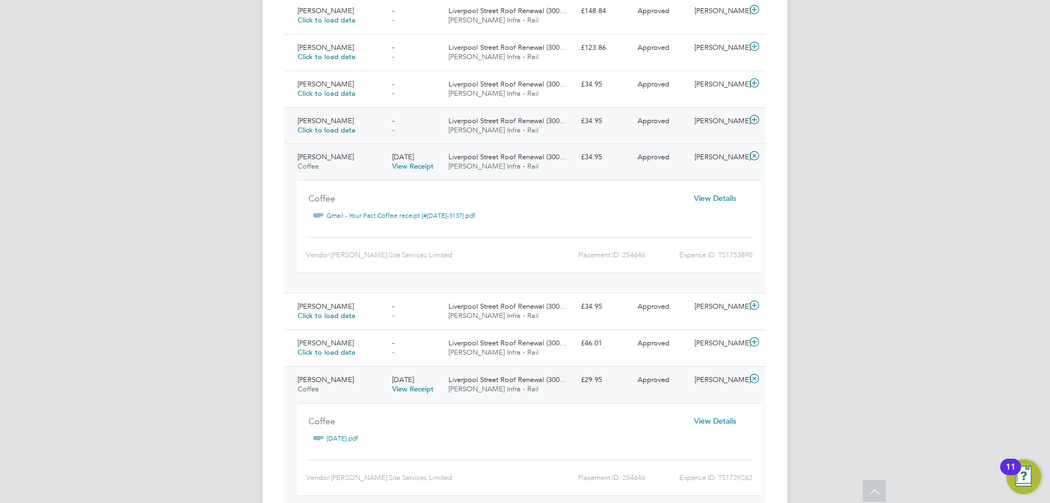
click at [501, 121] on span "Liverpool Street Roof Renewal (300…" at bounding box center [508, 120] width 118 height 9
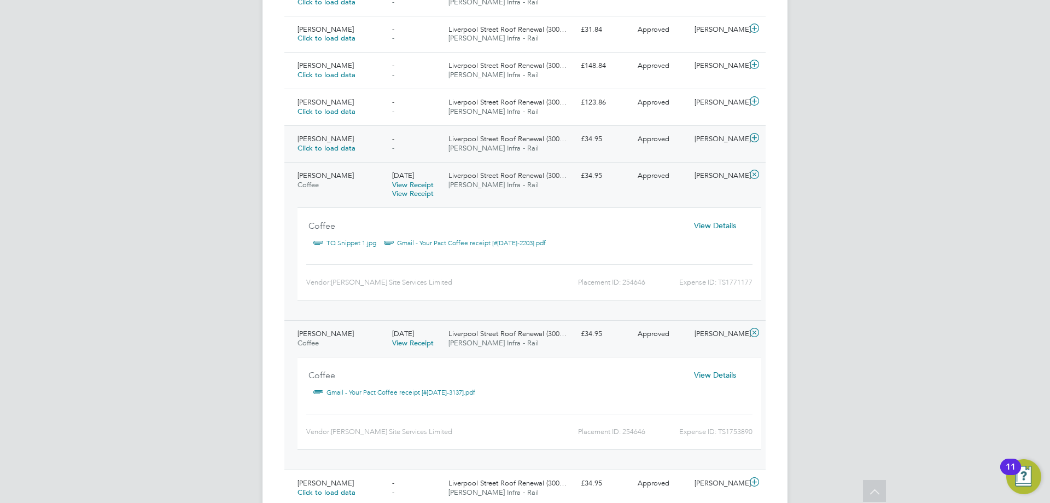
click at [532, 145] on div "Liverpool Street Roof Renewal (300… Morgan Sindall Infra - Rail" at bounding box center [510, 143] width 132 height 27
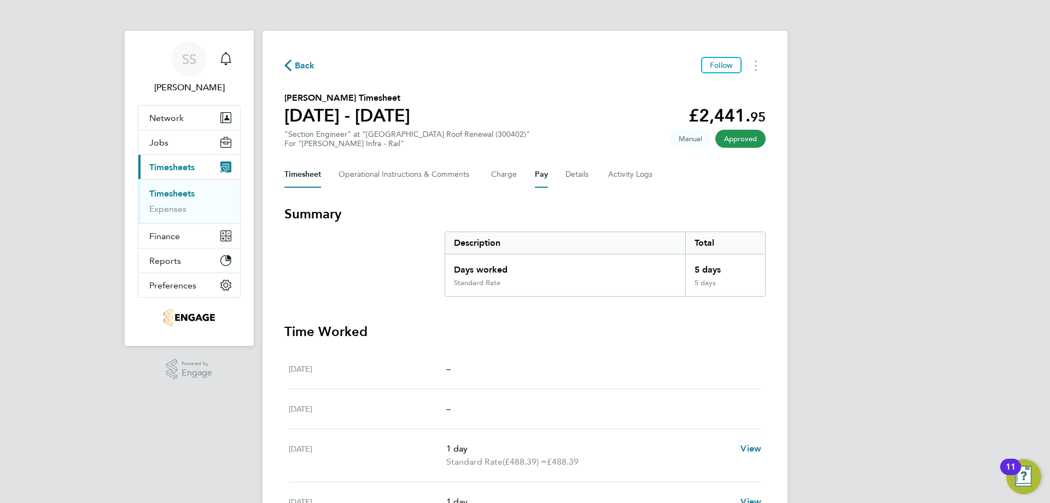
click at [544, 172] on button "Pay" at bounding box center [541, 174] width 13 height 26
click at [582, 177] on button "Details" at bounding box center [578, 174] width 25 height 26
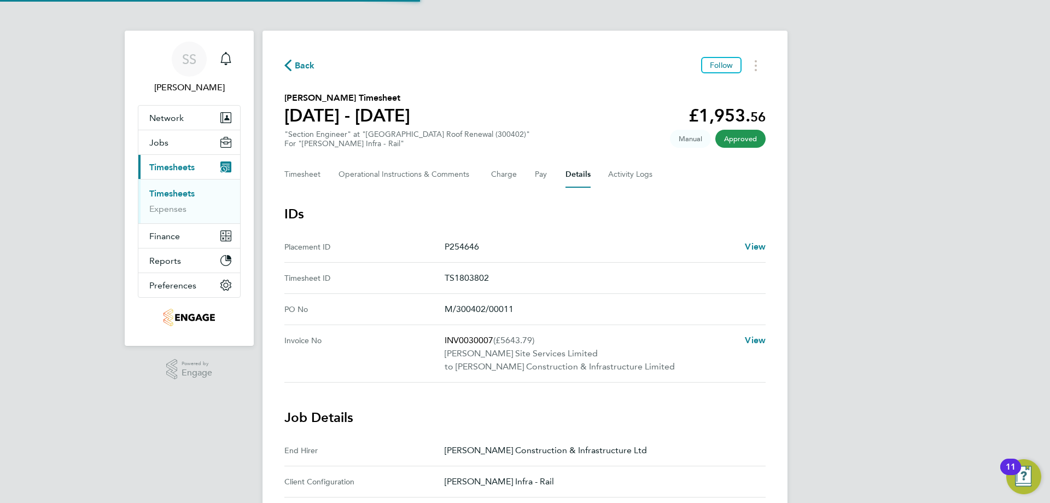
scroll to position [219, 0]
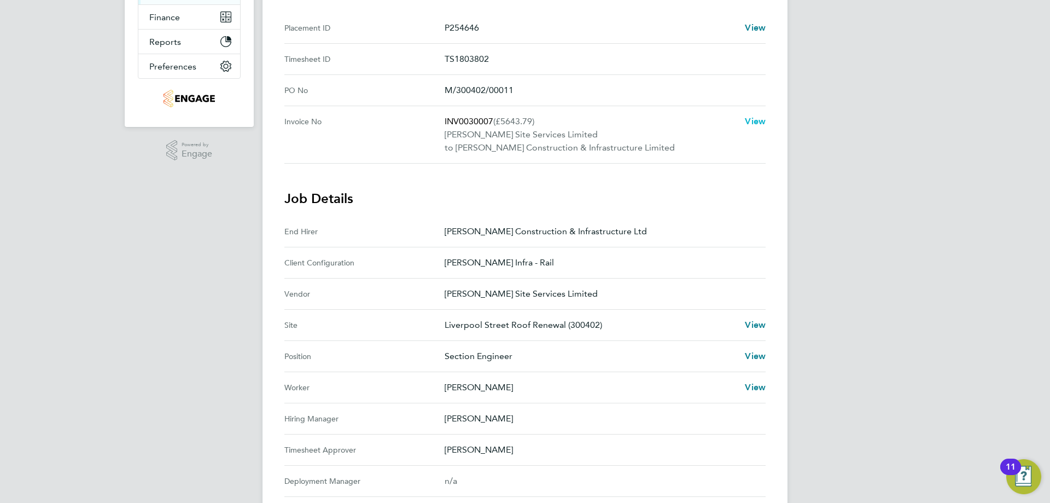
click at [746, 121] on span "View" at bounding box center [755, 121] width 21 height 10
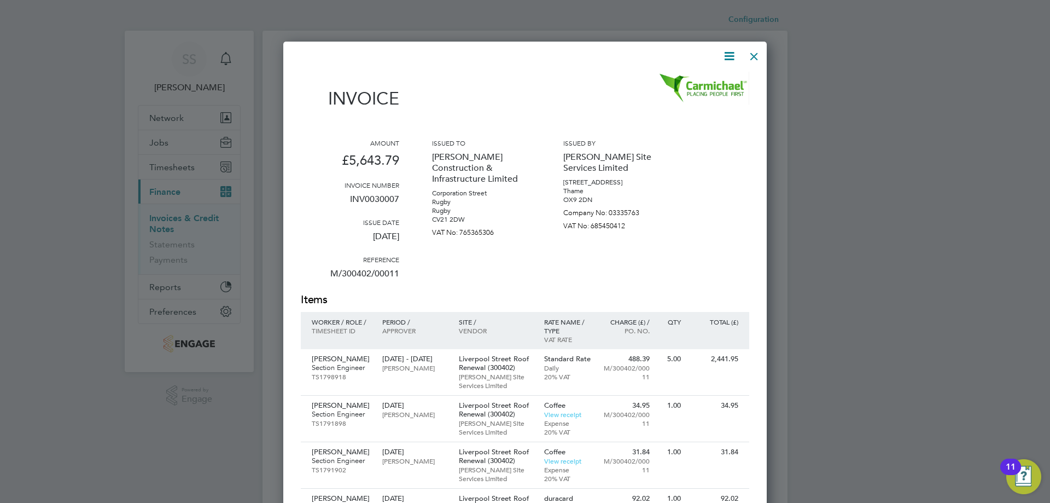
click at [750, 53] on div at bounding box center [755, 54] width 20 height 20
